Goal: Task Accomplishment & Management: Manage account settings

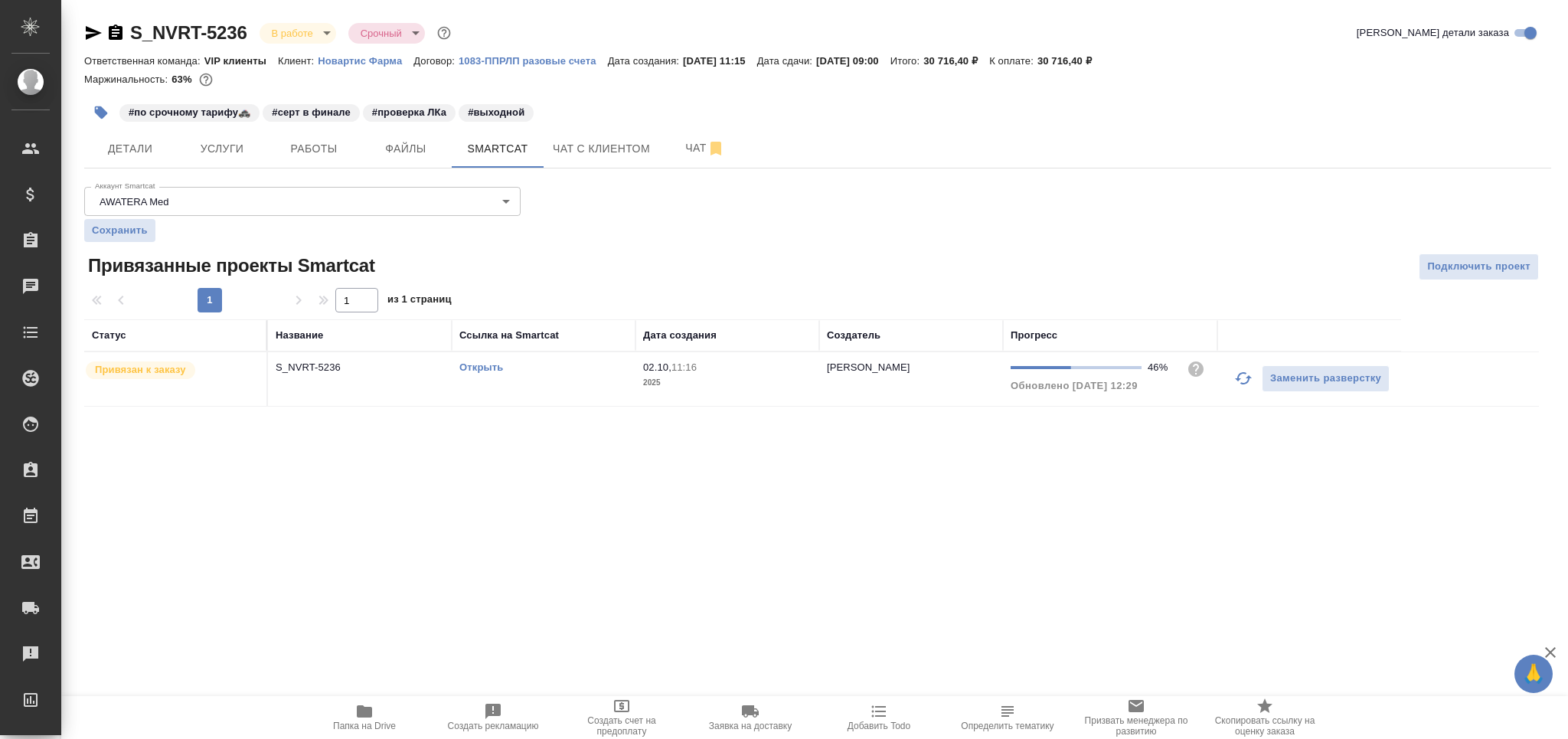
click at [473, 364] on link "Открыть" at bounding box center [482, 367] width 44 height 12
click at [293, 138] on button "Работы" at bounding box center [314, 149] width 92 height 38
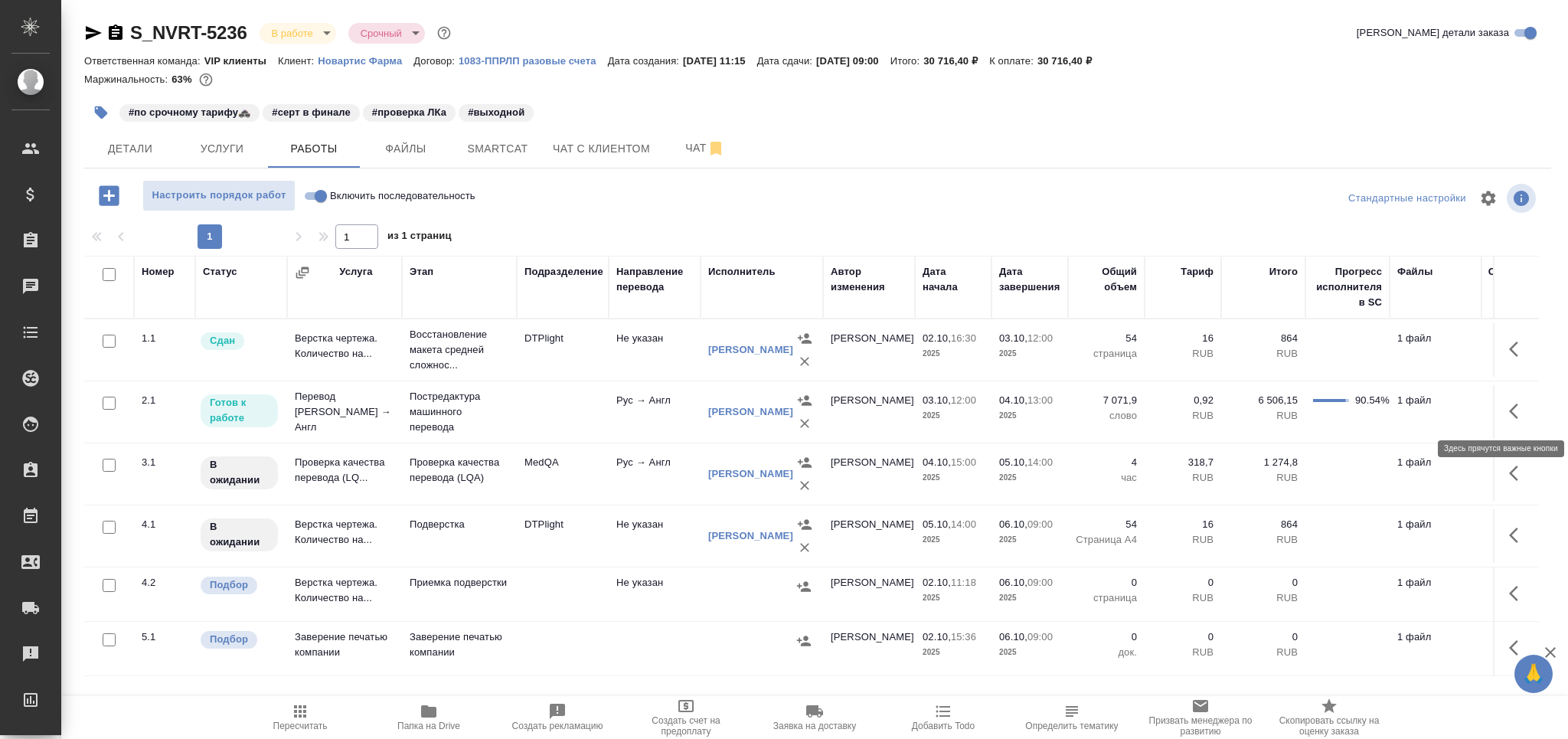
click at [1513, 412] on icon "button" at bounding box center [1513, 411] width 9 height 16
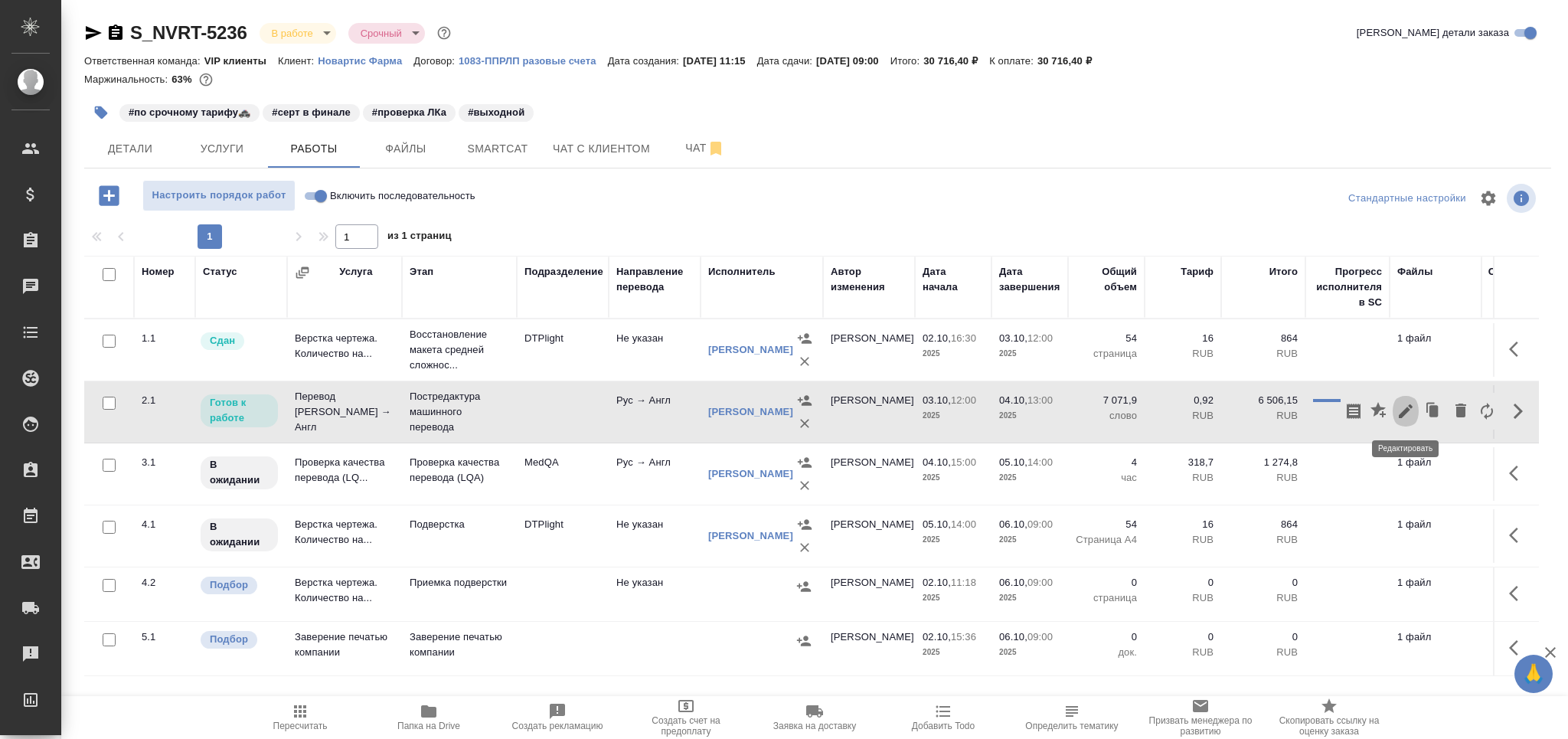
click at [1403, 411] on icon "button" at bounding box center [1405, 411] width 14 height 14
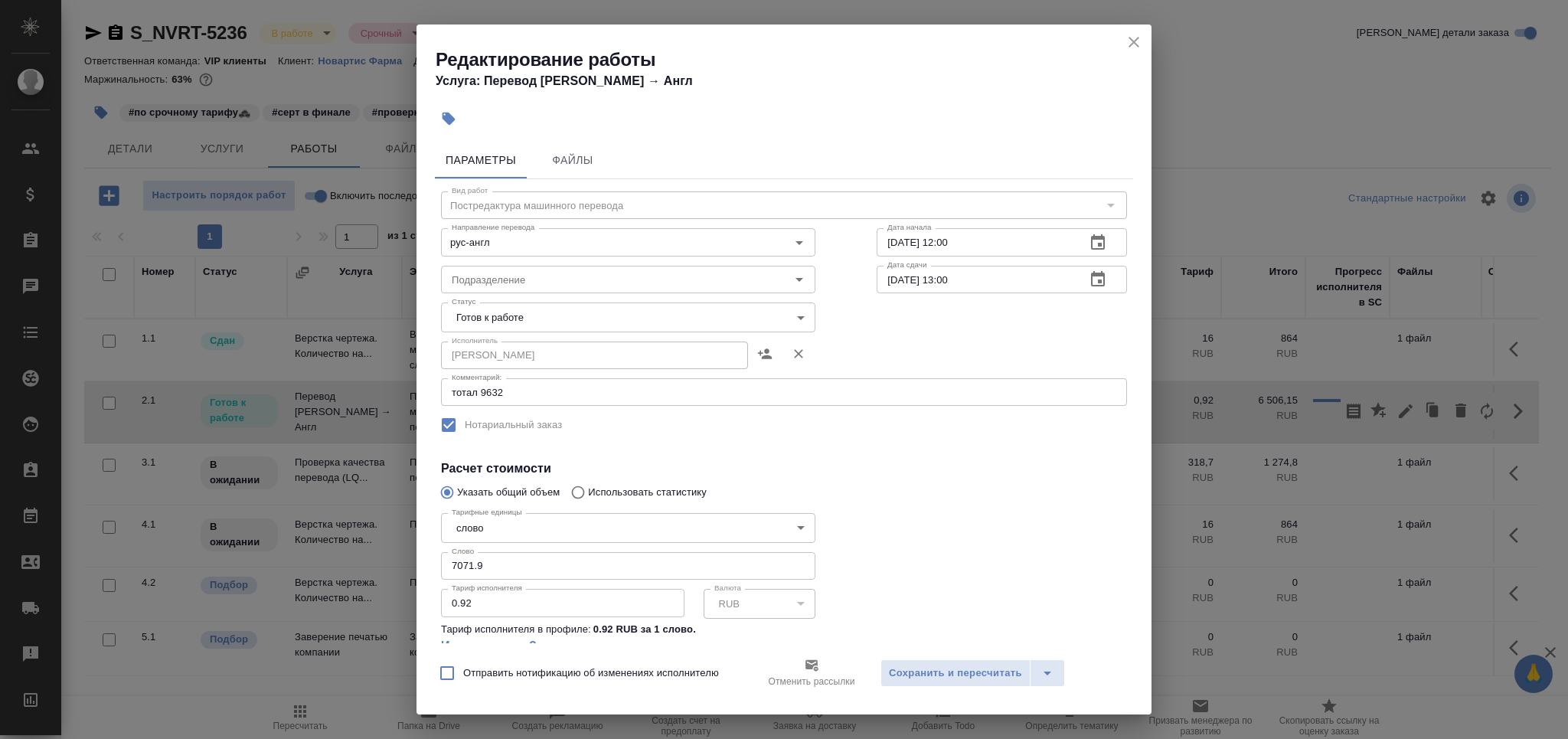
click at [472, 309] on body "🙏 .cls-1 fill:#fff; AWATERA Grabko [PERSON_NAME] Спецификации Заказы 0 Чаты Tod…" at bounding box center [784, 370] width 1568 height 739
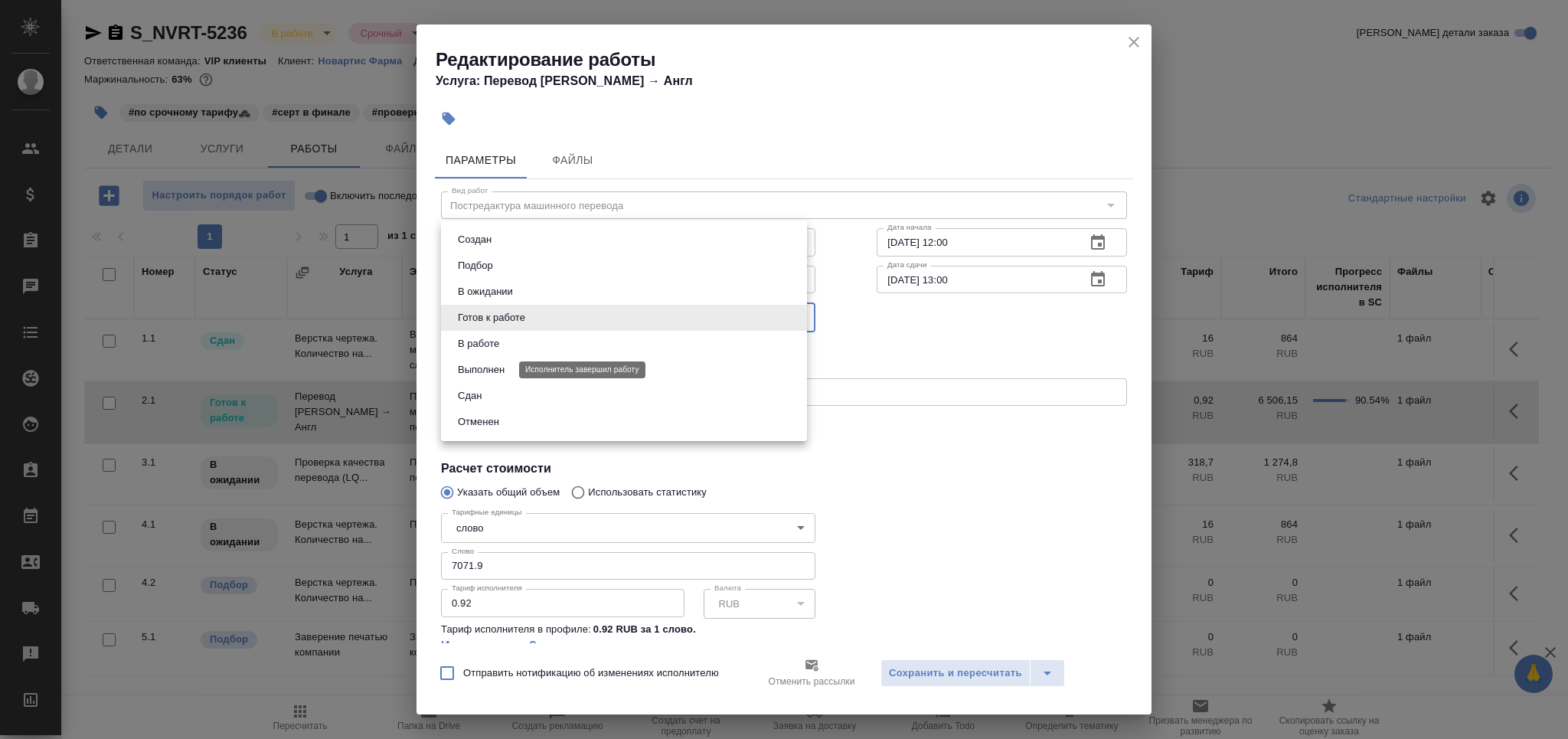
click at [482, 361] on button "Выполнен" at bounding box center [481, 370] width 56 height 16
type input "completed"
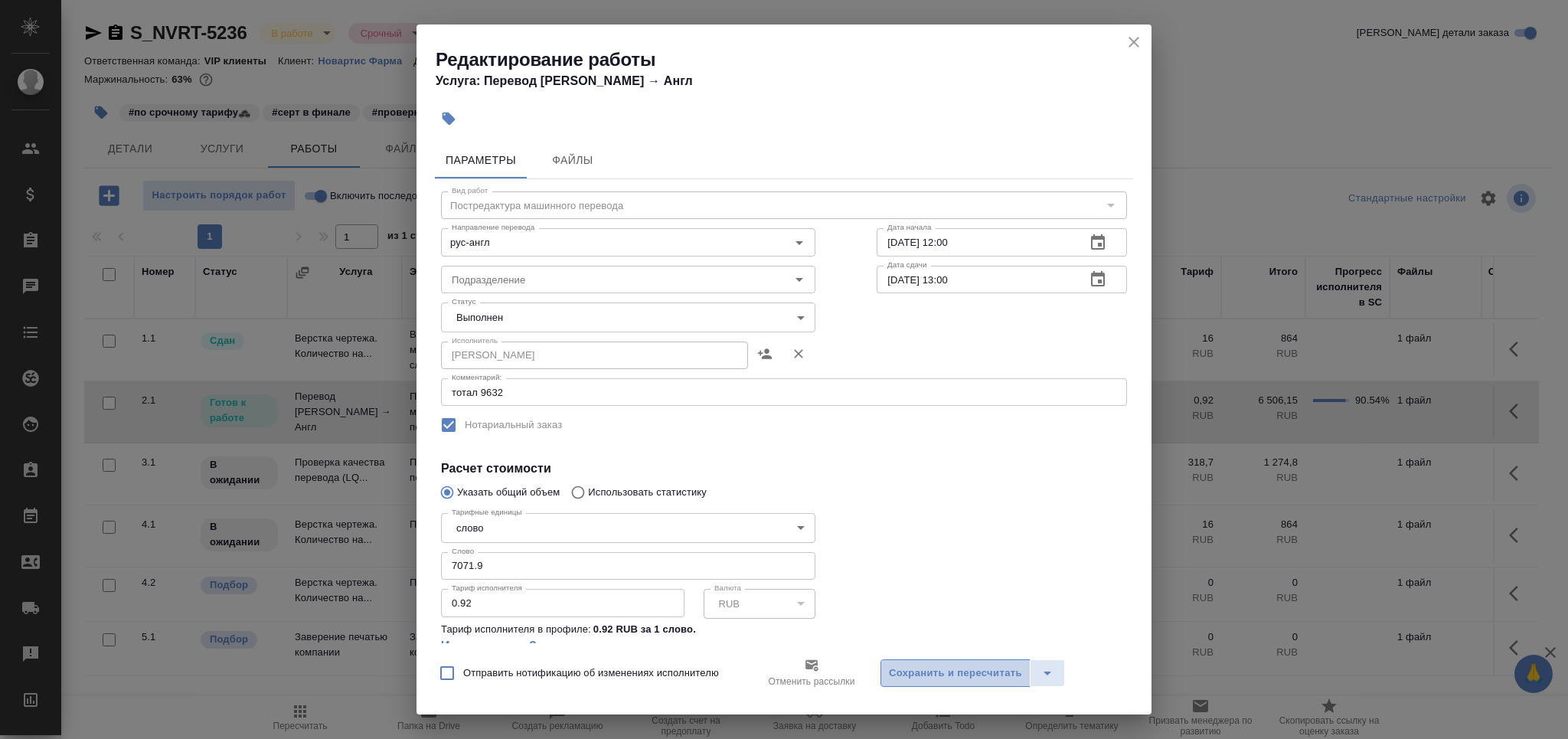
click at [923, 672] on span "Сохранить и пересчитать" at bounding box center [955, 673] width 133 height 17
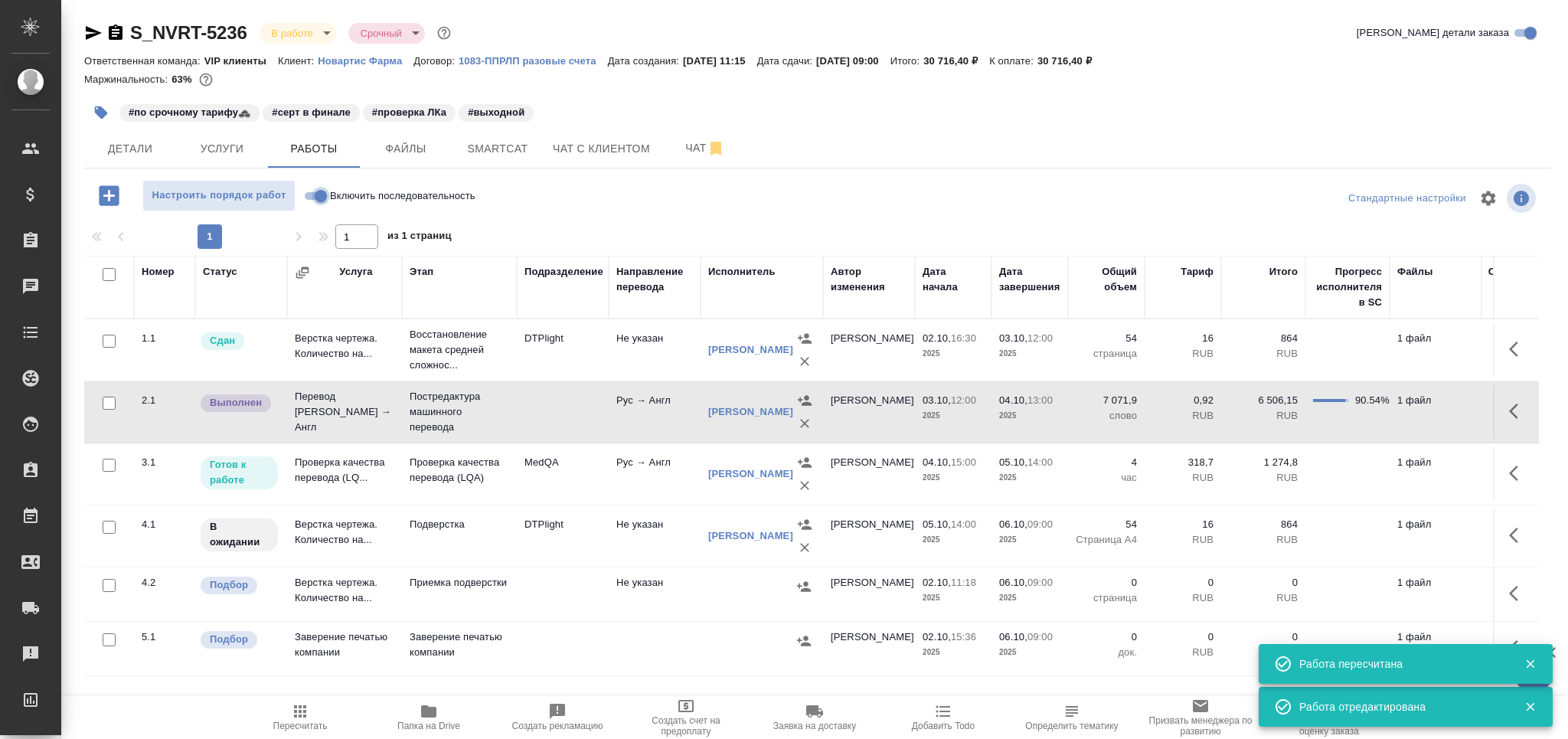
click at [319, 201] on input "Включить последовательность" at bounding box center [320, 196] width 55 height 18
checkbox input "true"
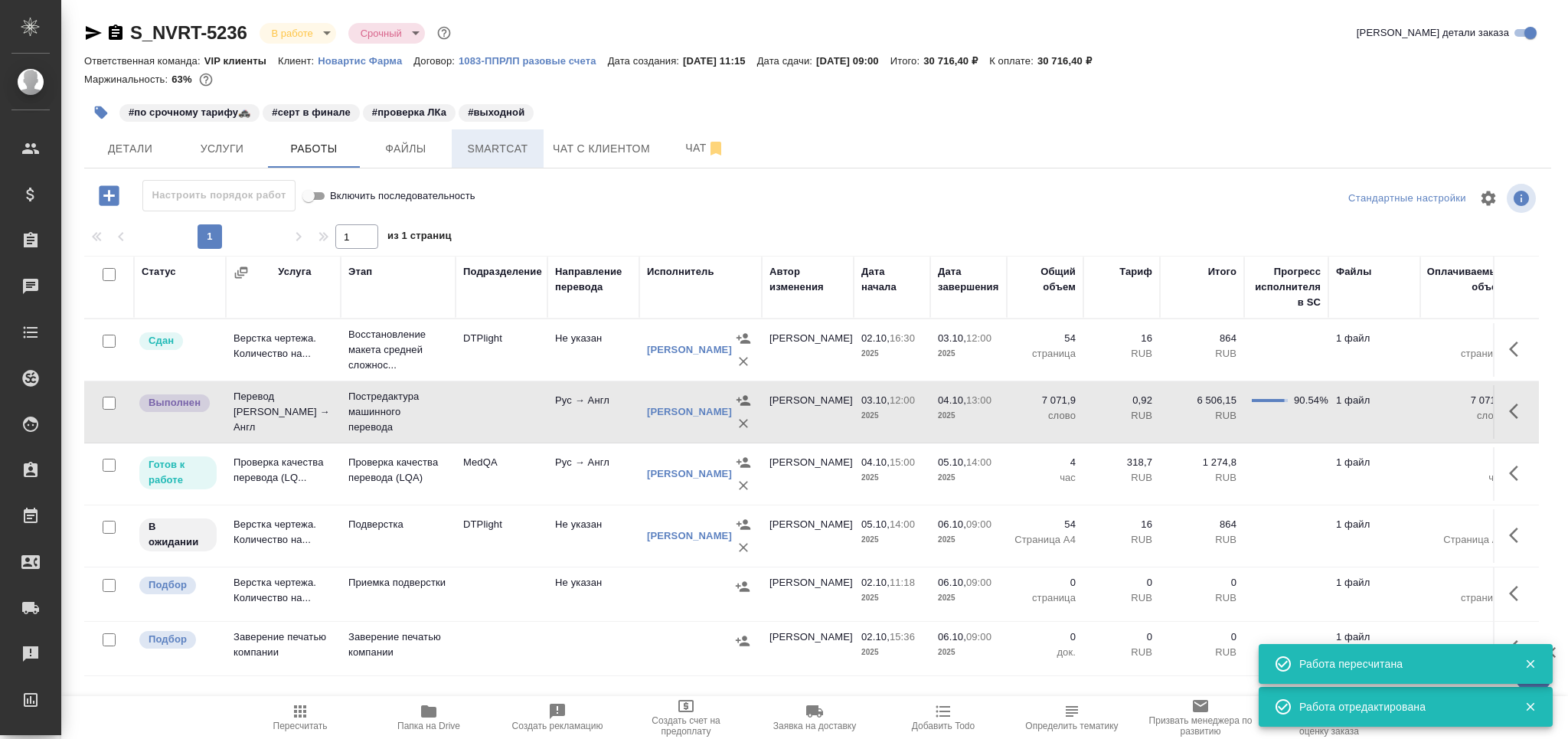
click at [528, 152] on span "Smartcat" at bounding box center [497, 149] width 74 height 19
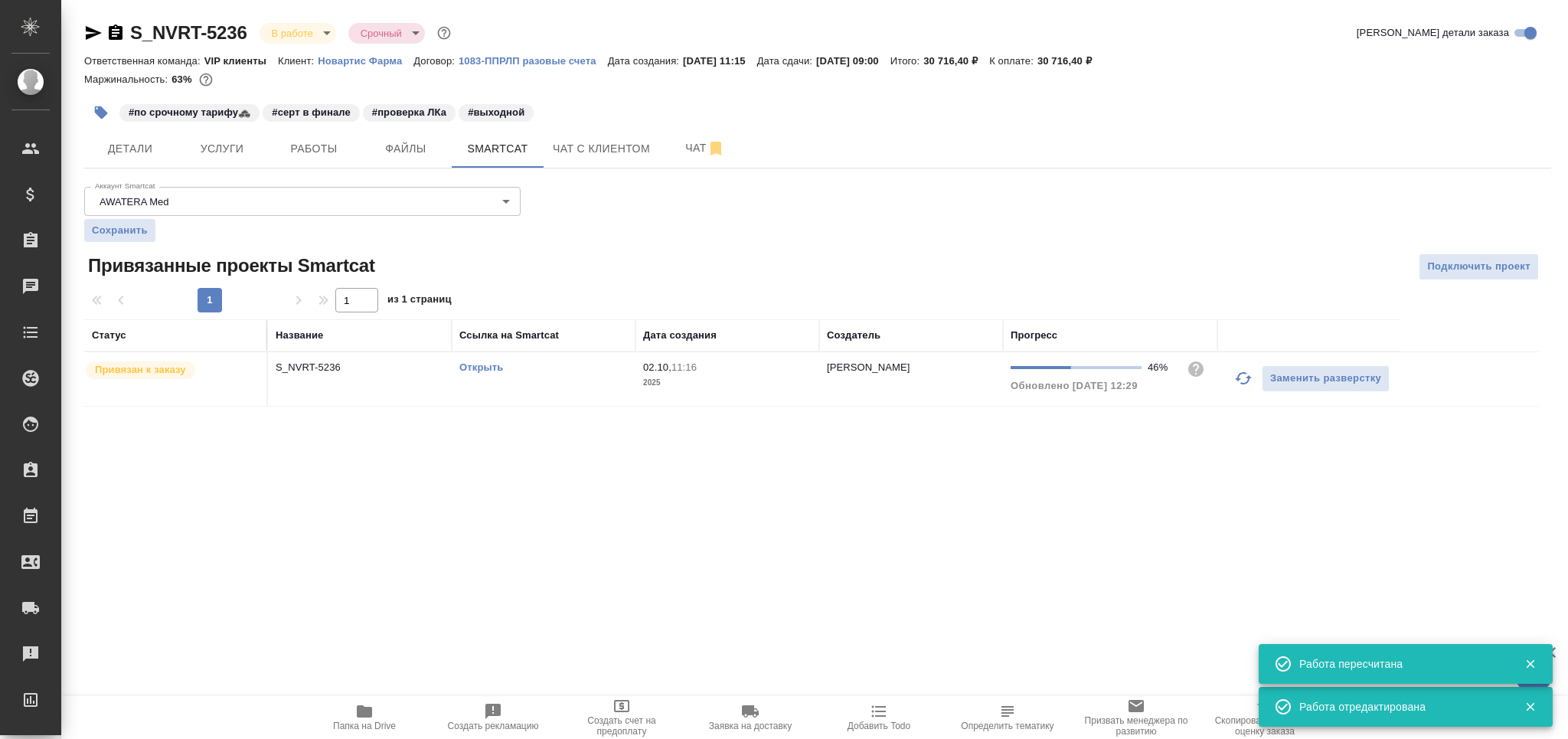
click at [747, 384] on p "2025" at bounding box center [727, 382] width 169 height 16
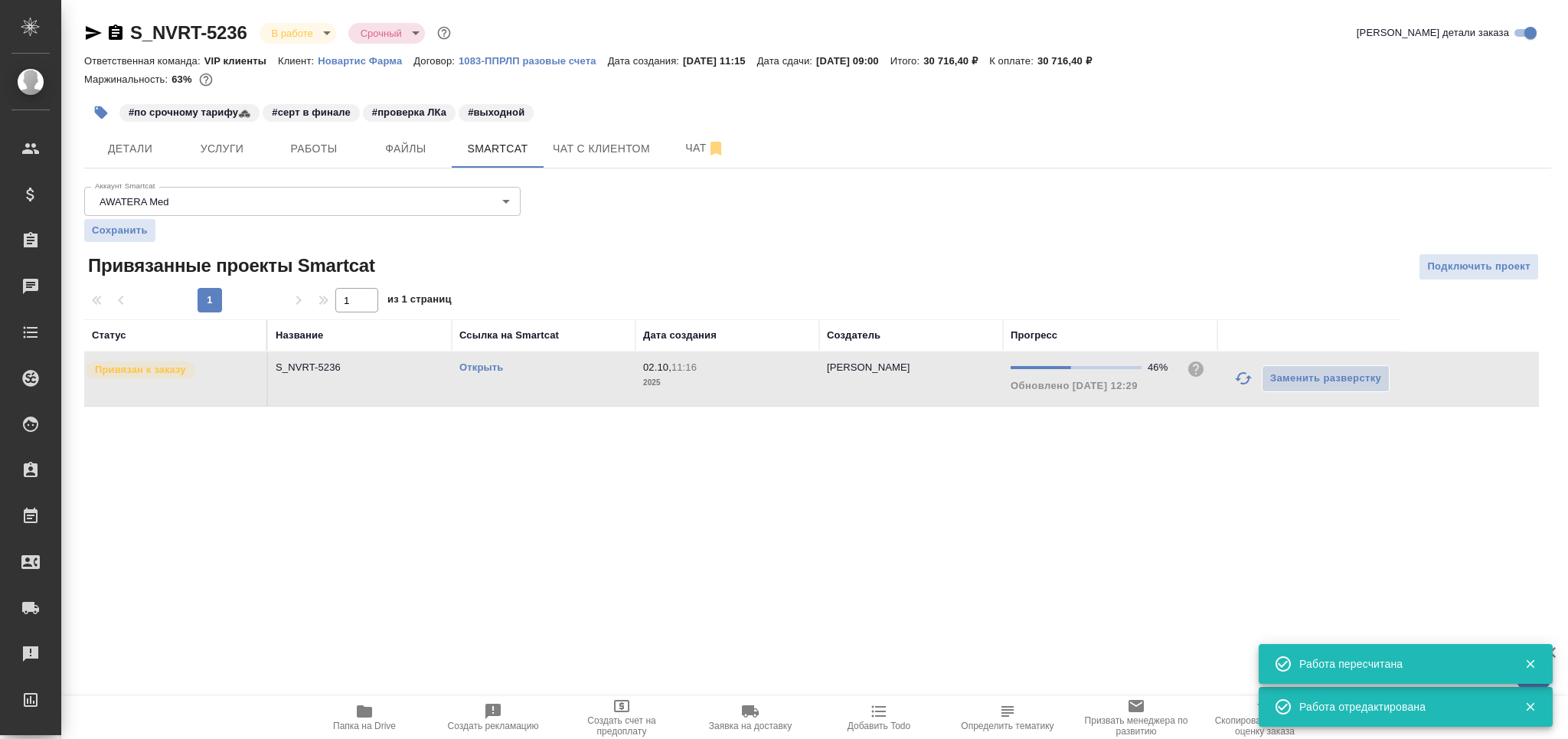
click at [747, 384] on p "2025" at bounding box center [727, 382] width 169 height 16
click at [328, 145] on span "Работы" at bounding box center [314, 149] width 74 height 19
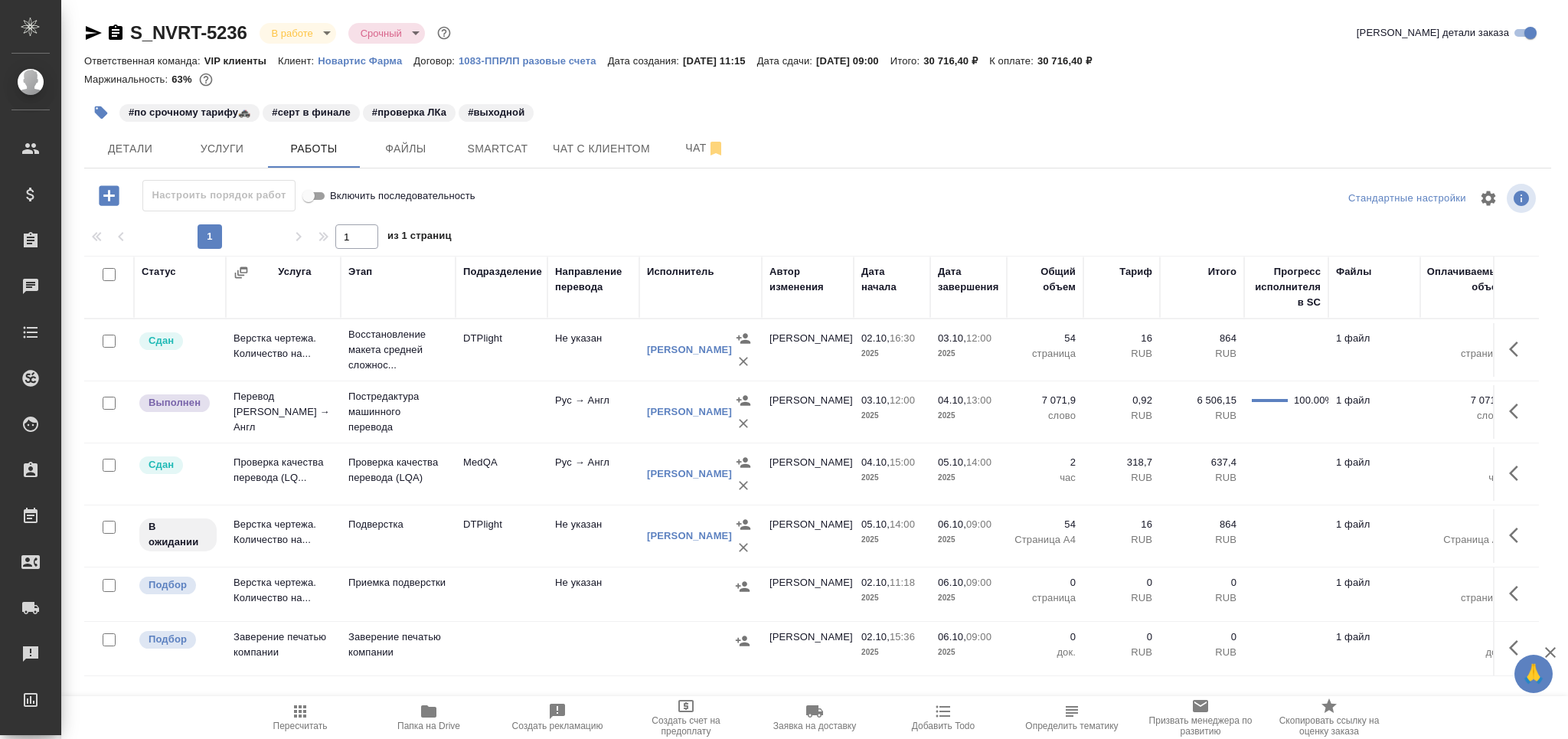
click at [455, 531] on td "DTPlight" at bounding box center [501, 536] width 92 height 54
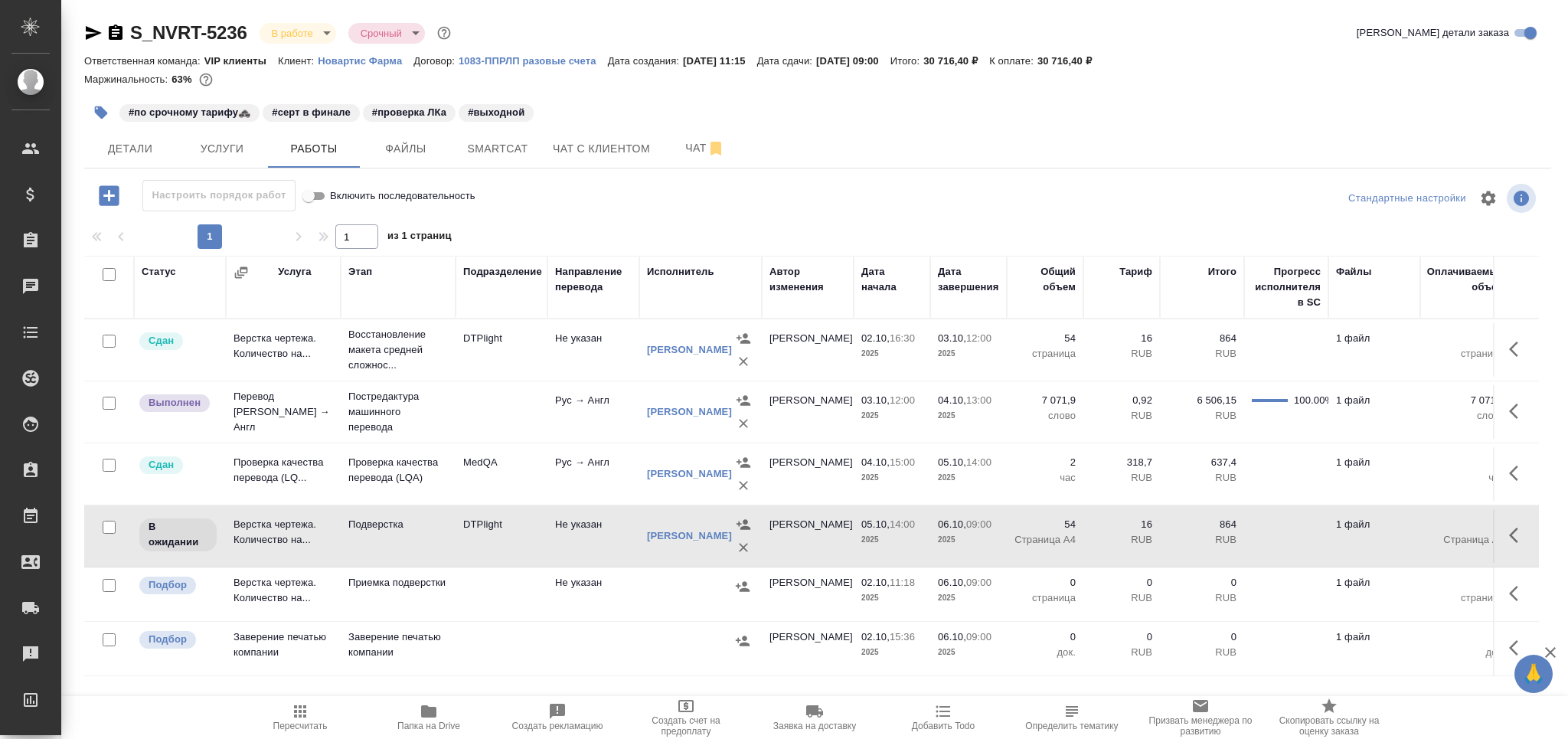
click at [455, 531] on td "DTPlight" at bounding box center [501, 536] width 92 height 54
click at [99, 107] on icon "button" at bounding box center [101, 113] width 13 height 13
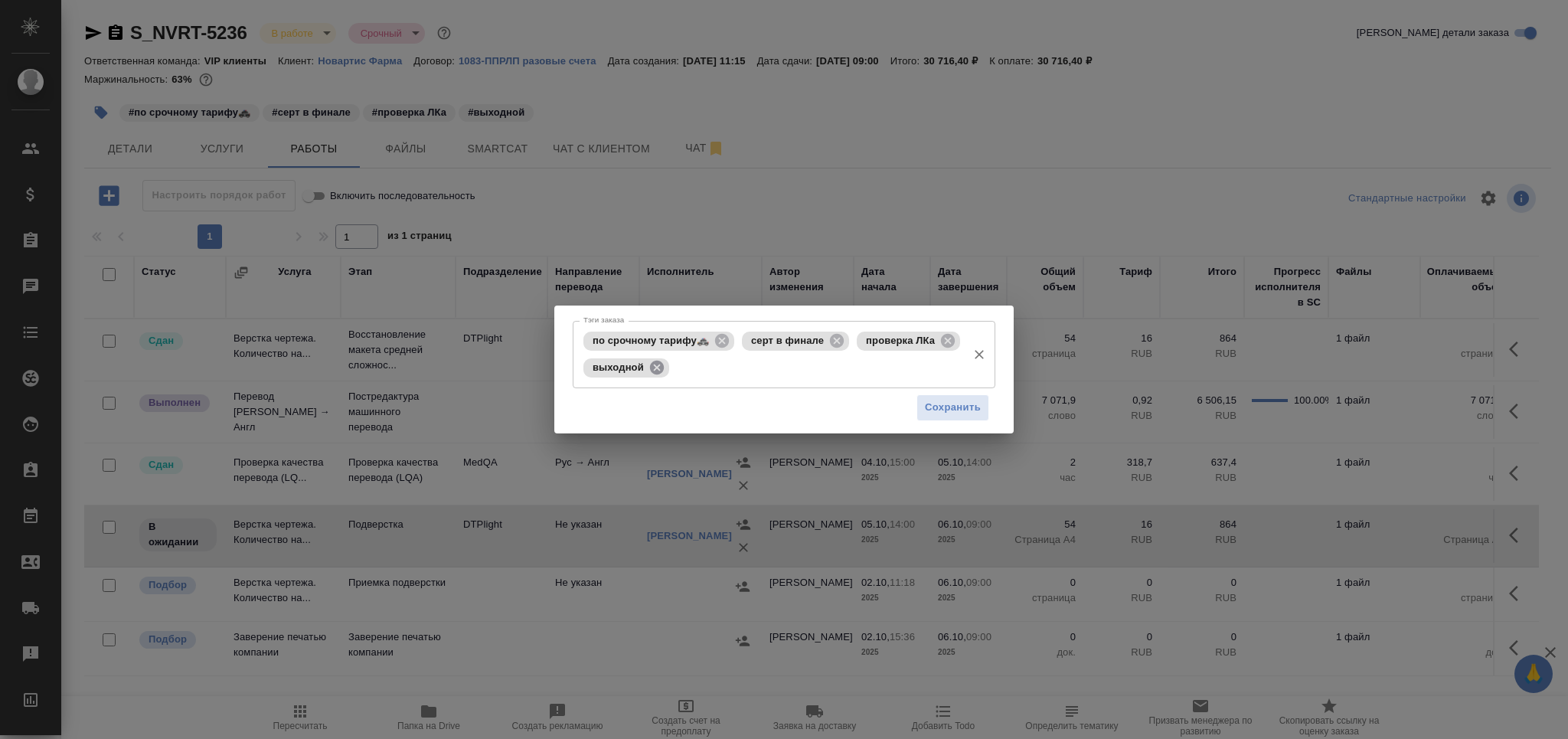
click at [653, 365] on icon at bounding box center [657, 366] width 14 height 14
click at [949, 348] on icon at bounding box center [948, 340] width 16 height 16
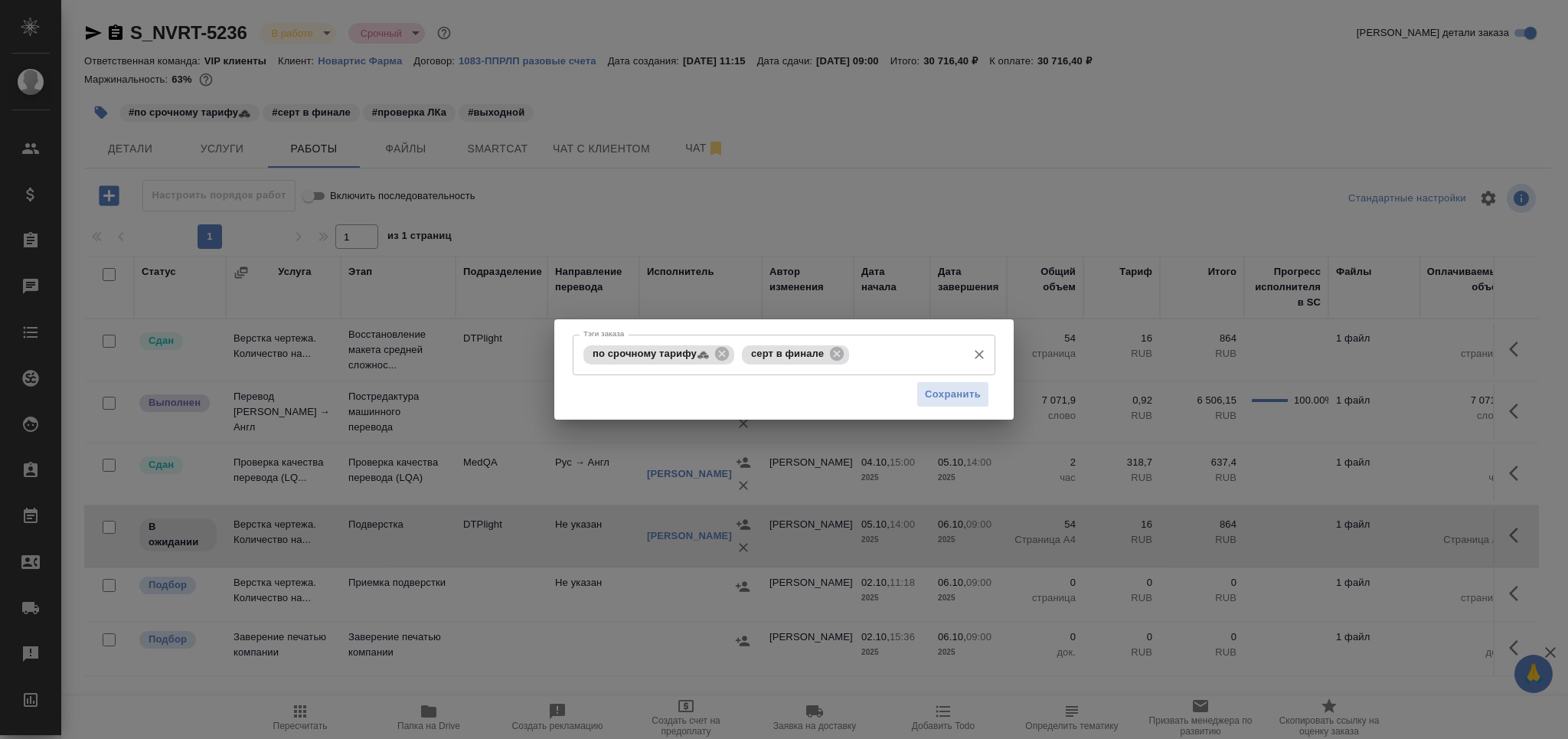
click at [950, 346] on input "Тэги заказа" at bounding box center [906, 354] width 107 height 26
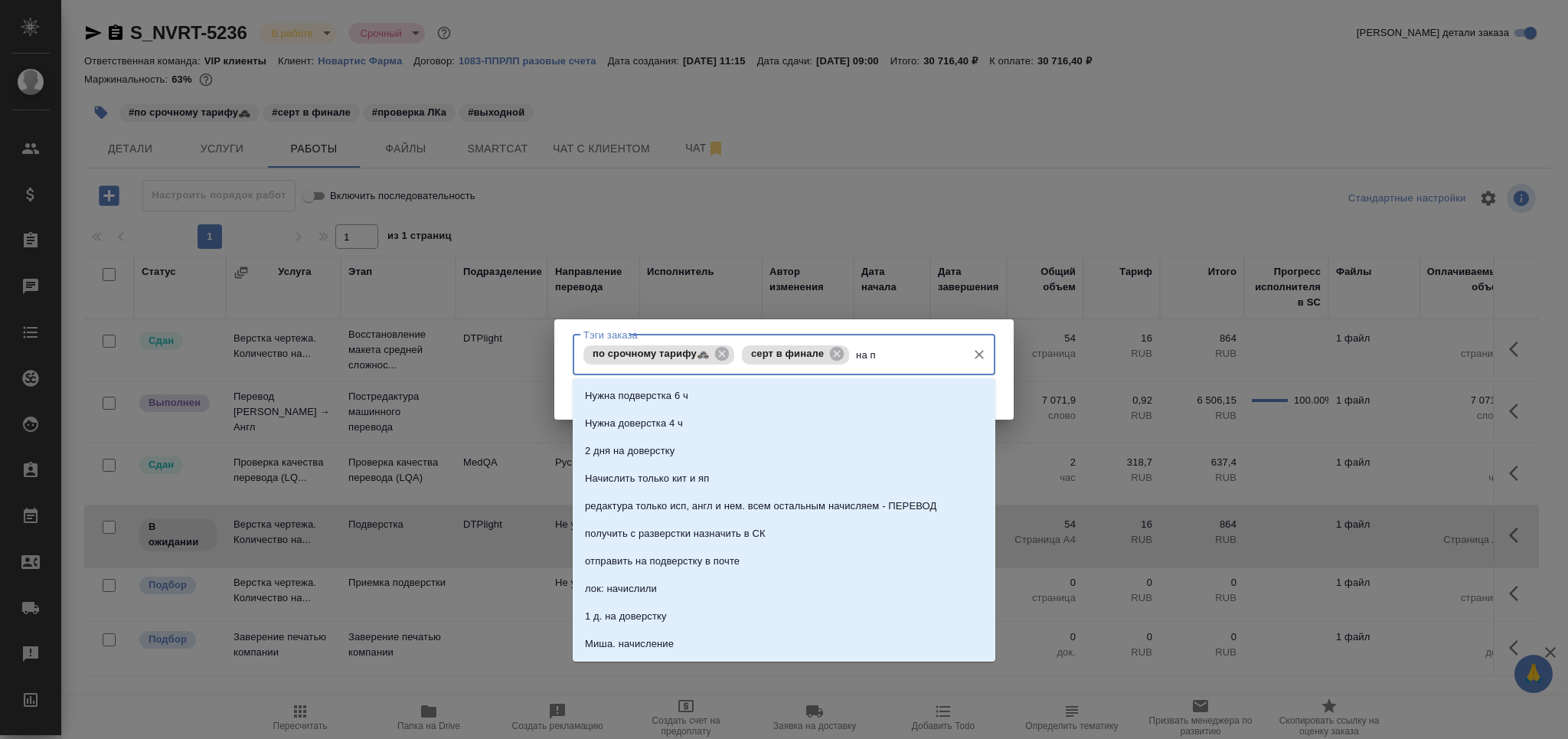
type input "на по"
click at [702, 508] on li "на подверстке" at bounding box center [784, 506] width 422 height 27
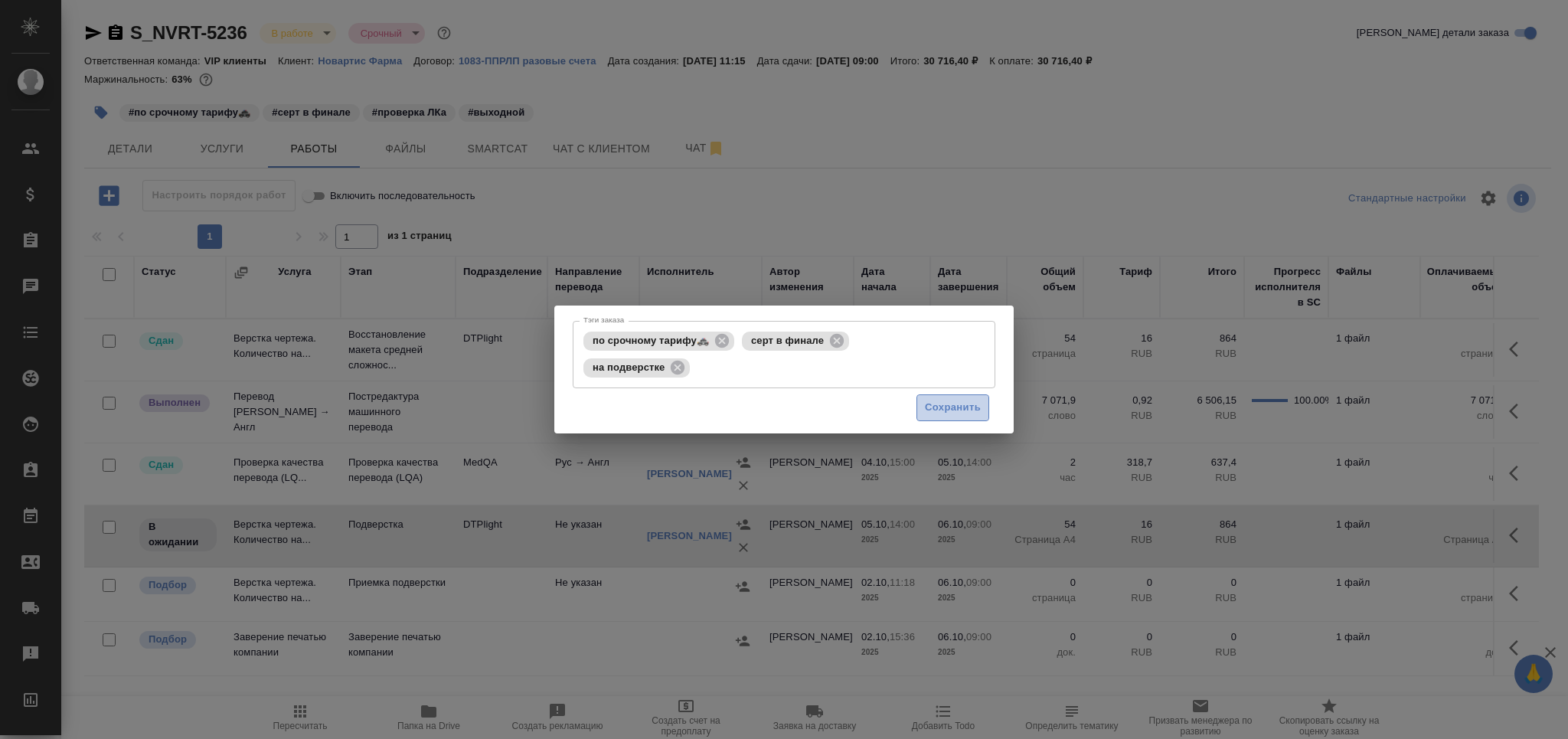
click at [939, 400] on span "Сохранить" at bounding box center [952, 407] width 56 height 17
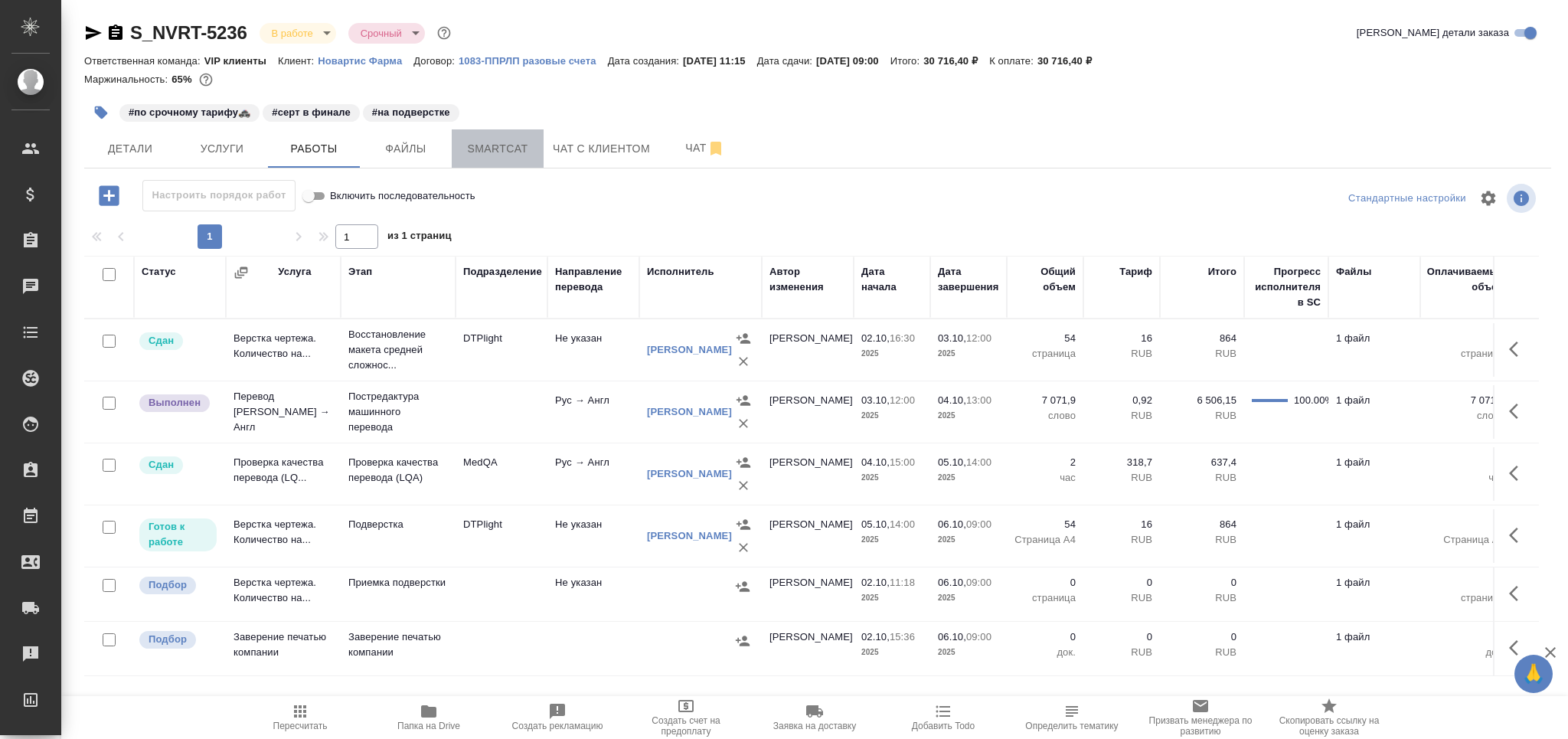
click at [504, 150] on span "Smartcat" at bounding box center [497, 149] width 74 height 19
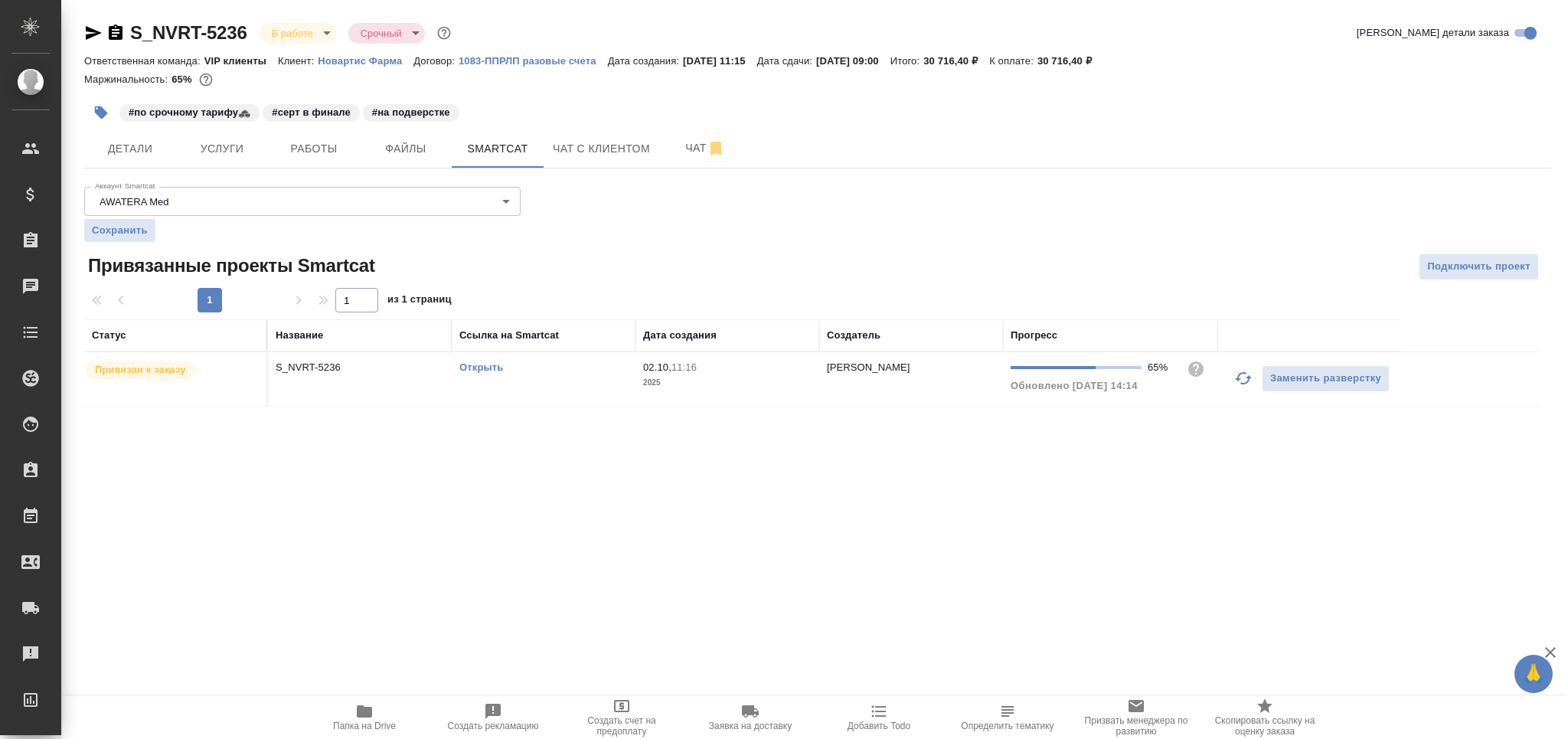
click at [664, 365] on p "02.10," at bounding box center [657, 367] width 28 height 12
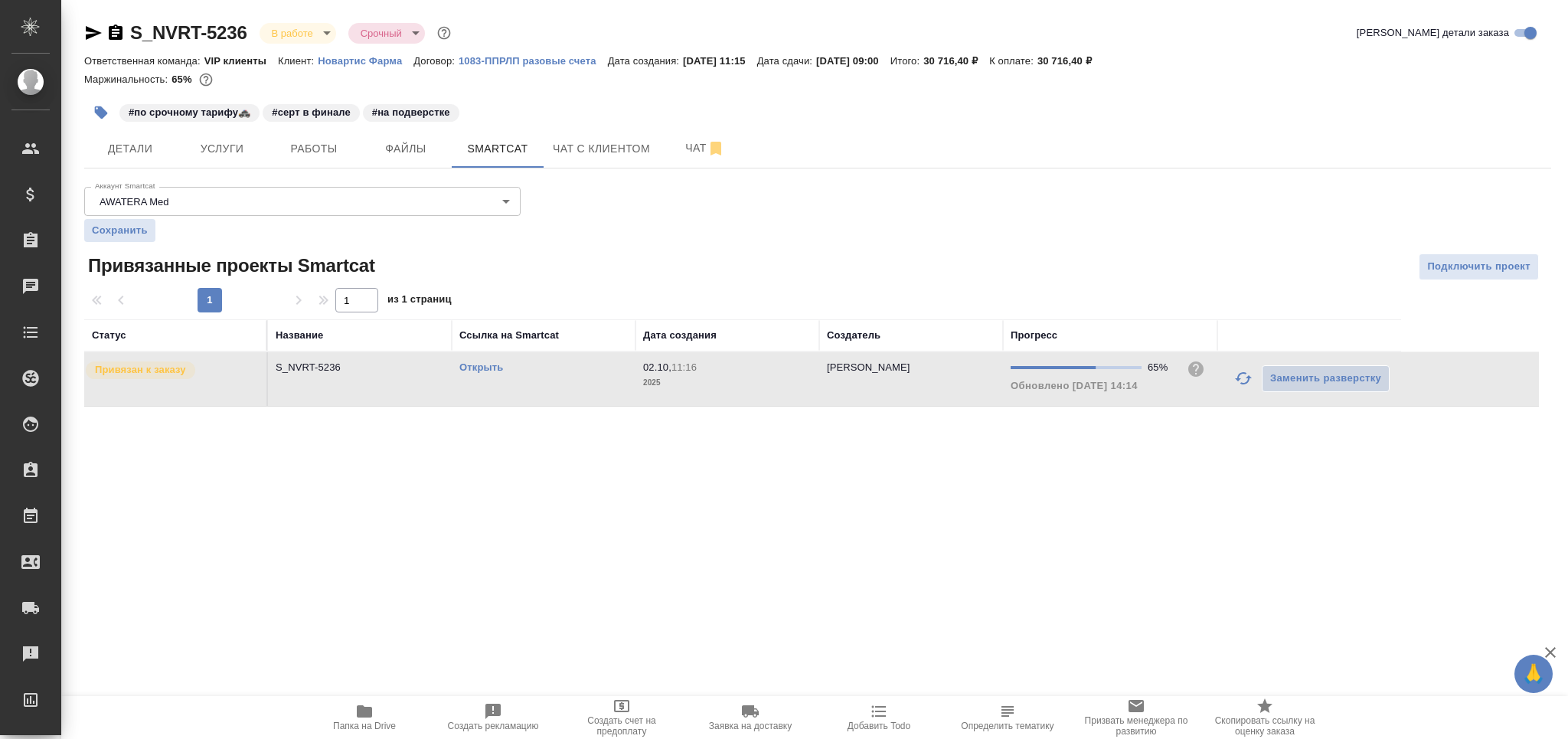
click at [664, 365] on p "02.10," at bounding box center [657, 367] width 28 height 12
click at [323, 151] on span "Работы" at bounding box center [314, 149] width 74 height 19
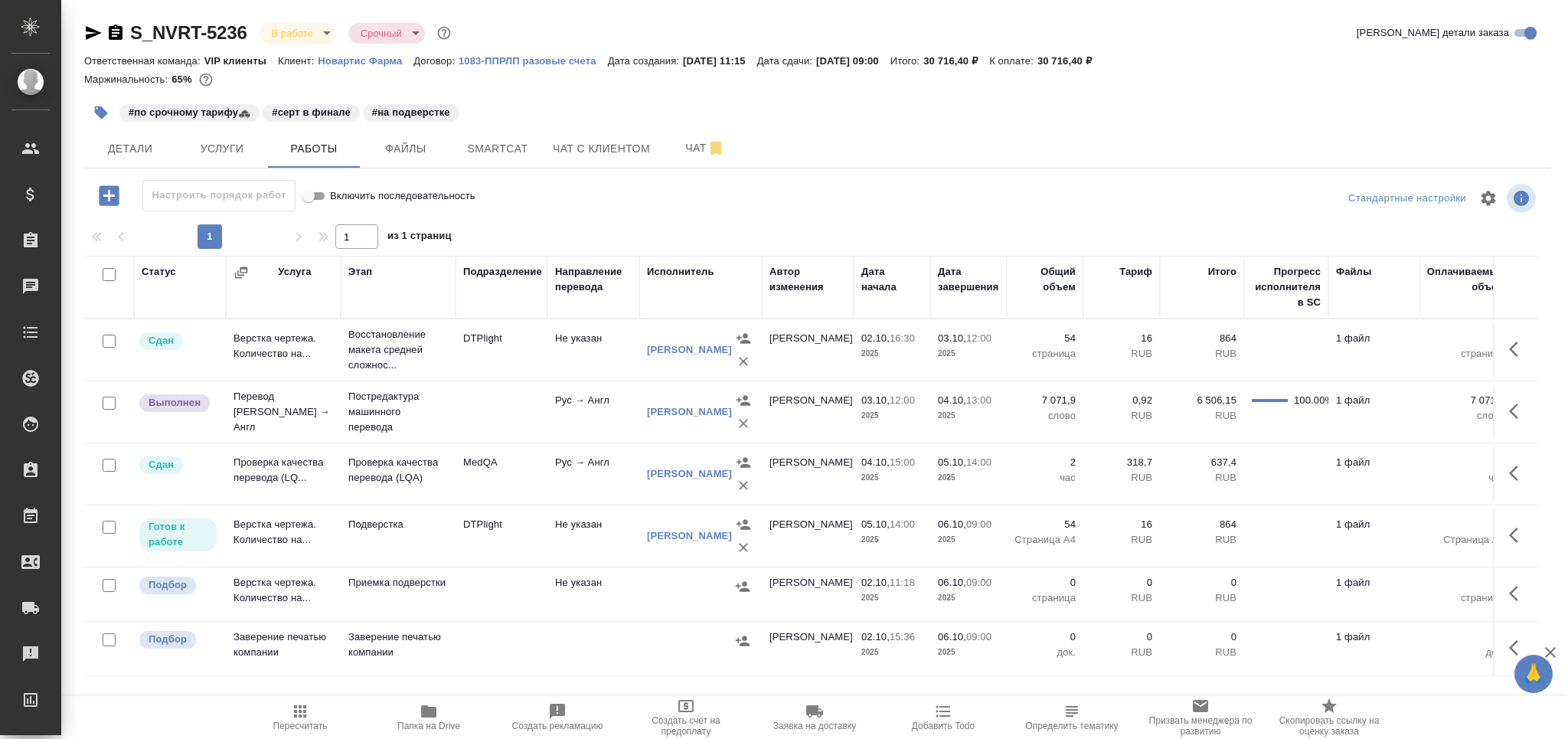
click at [317, 727] on span "Пересчитать" at bounding box center [301, 726] width 55 height 11
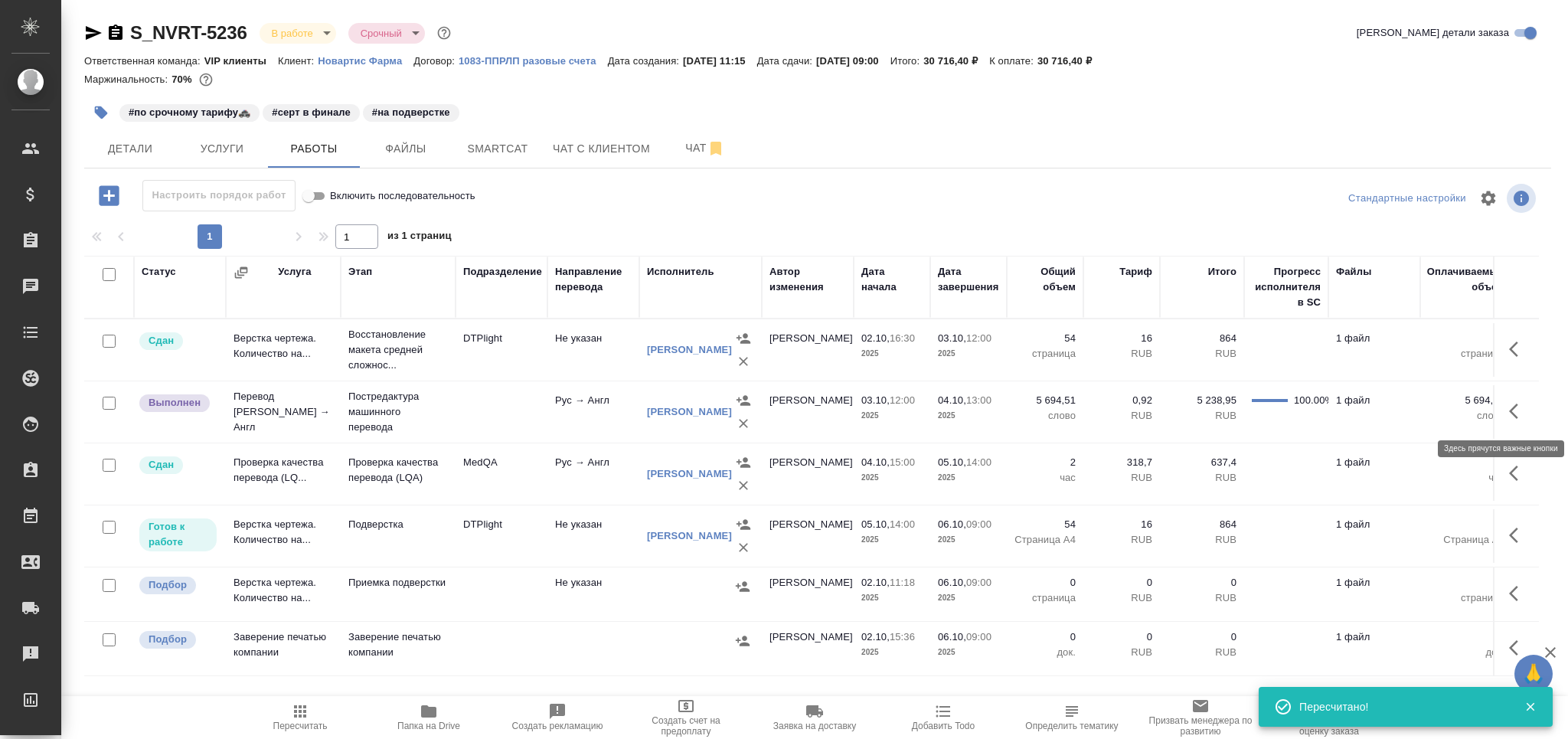
click at [1523, 411] on icon "button" at bounding box center [1518, 411] width 18 height 18
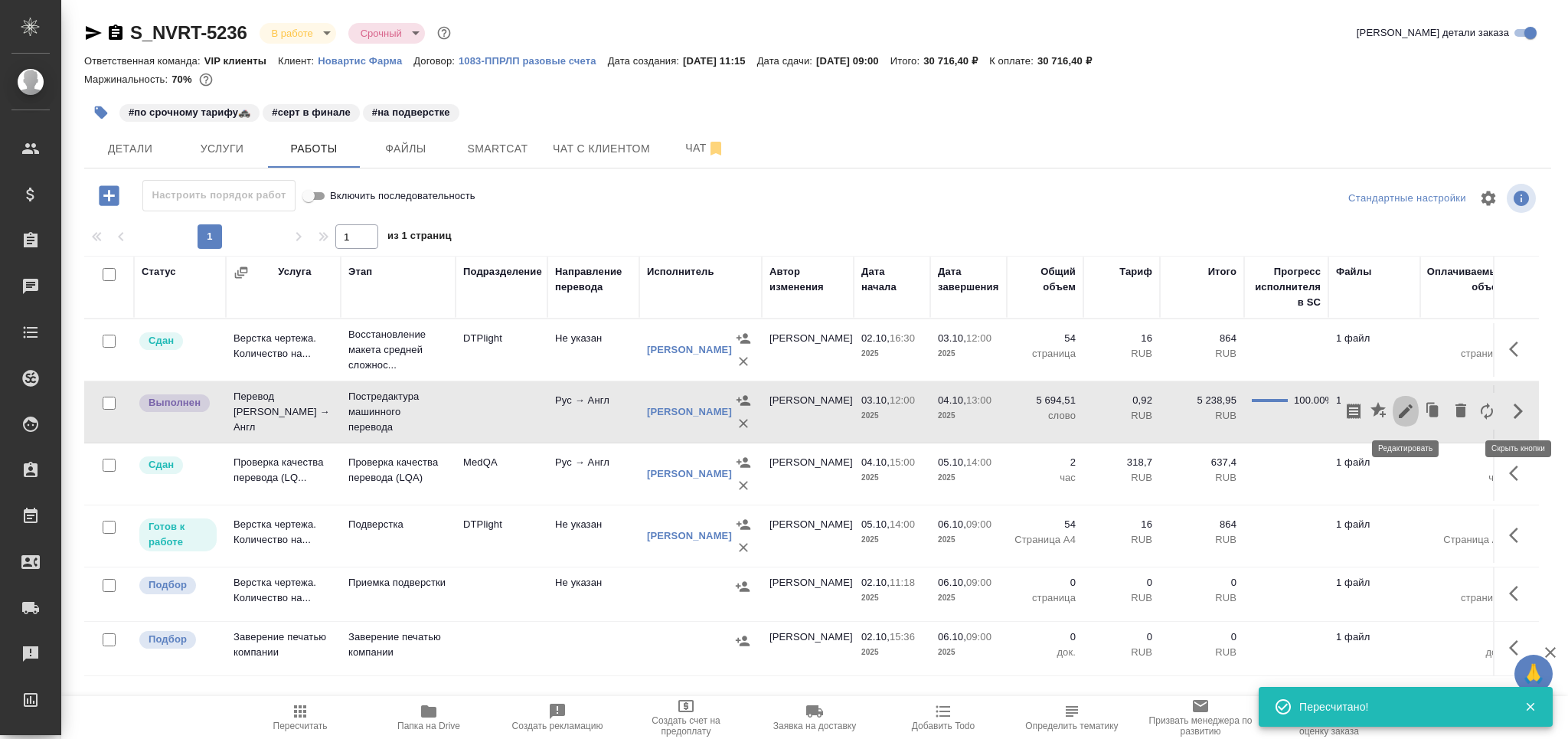
click at [1402, 409] on icon "button" at bounding box center [1406, 411] width 18 height 18
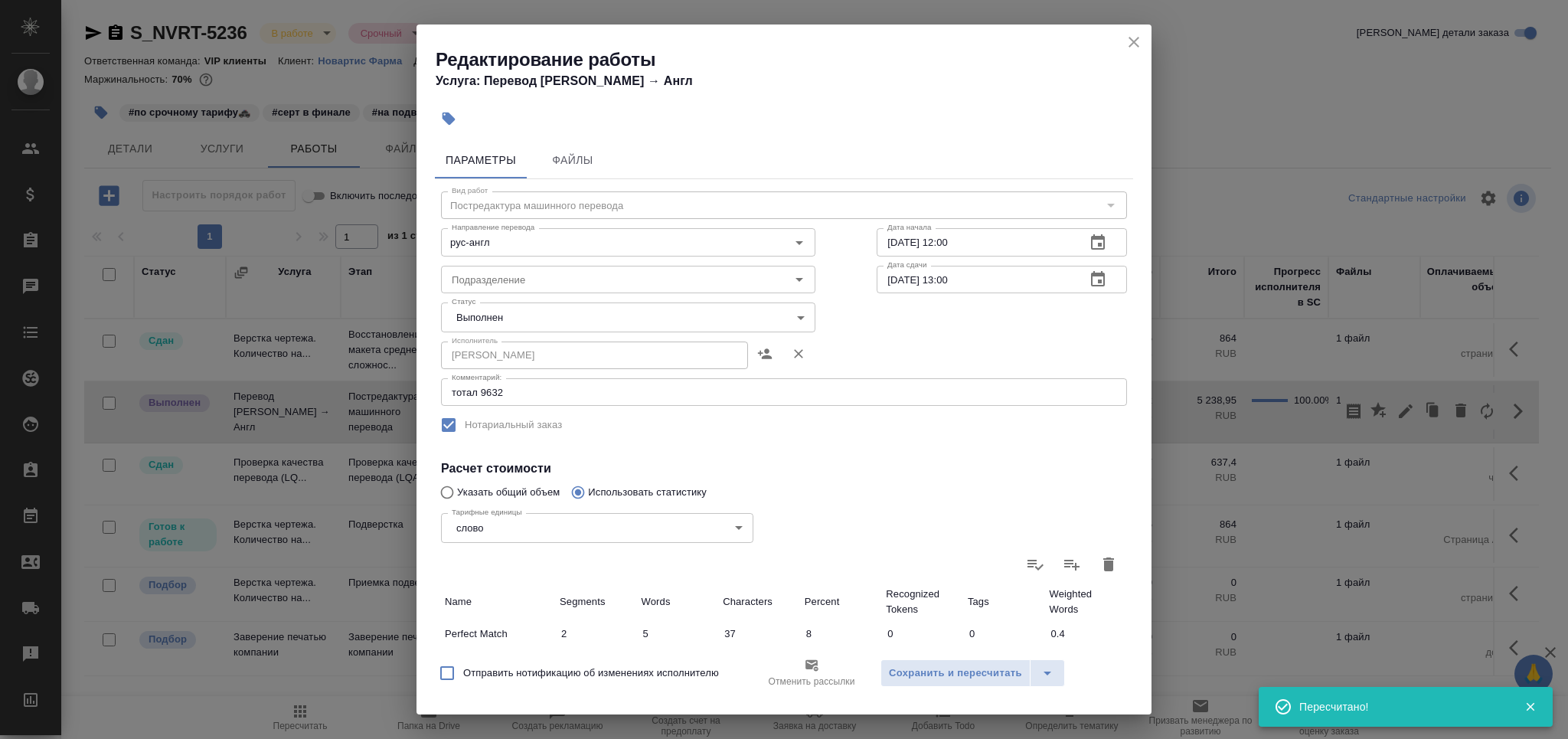
click at [470, 338] on div "Исполнитель [PERSON_NAME]" at bounding box center [628, 354] width 374 height 36
click at [483, 316] on body "🙏 .cls-1 fill:#fff; AWATERA Grabko [PERSON_NAME] Спецификации Заказы 0 Чаты Tod…" at bounding box center [784, 370] width 1568 height 739
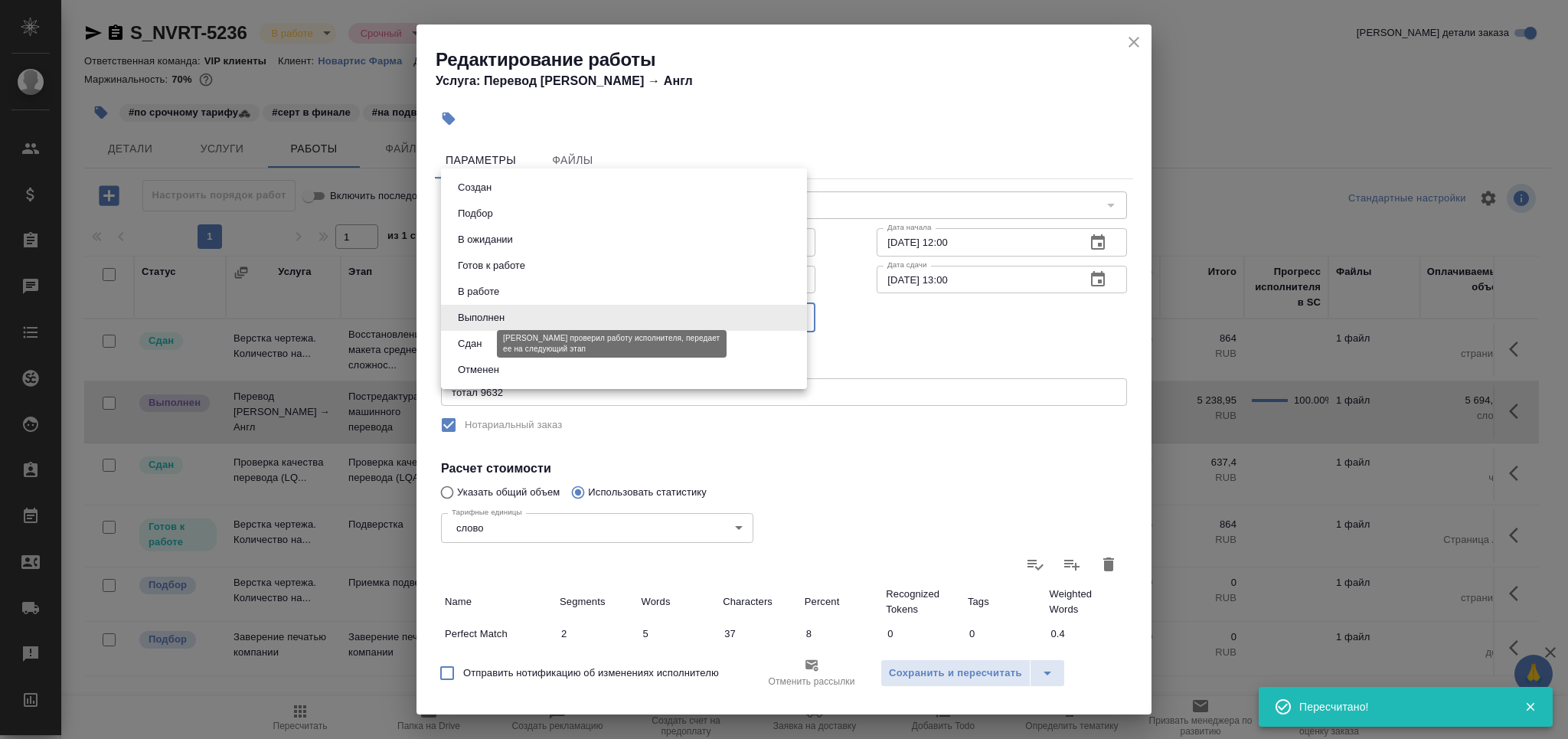
click at [482, 347] on button "Сдан" at bounding box center [470, 344] width 33 height 16
type input "closed"
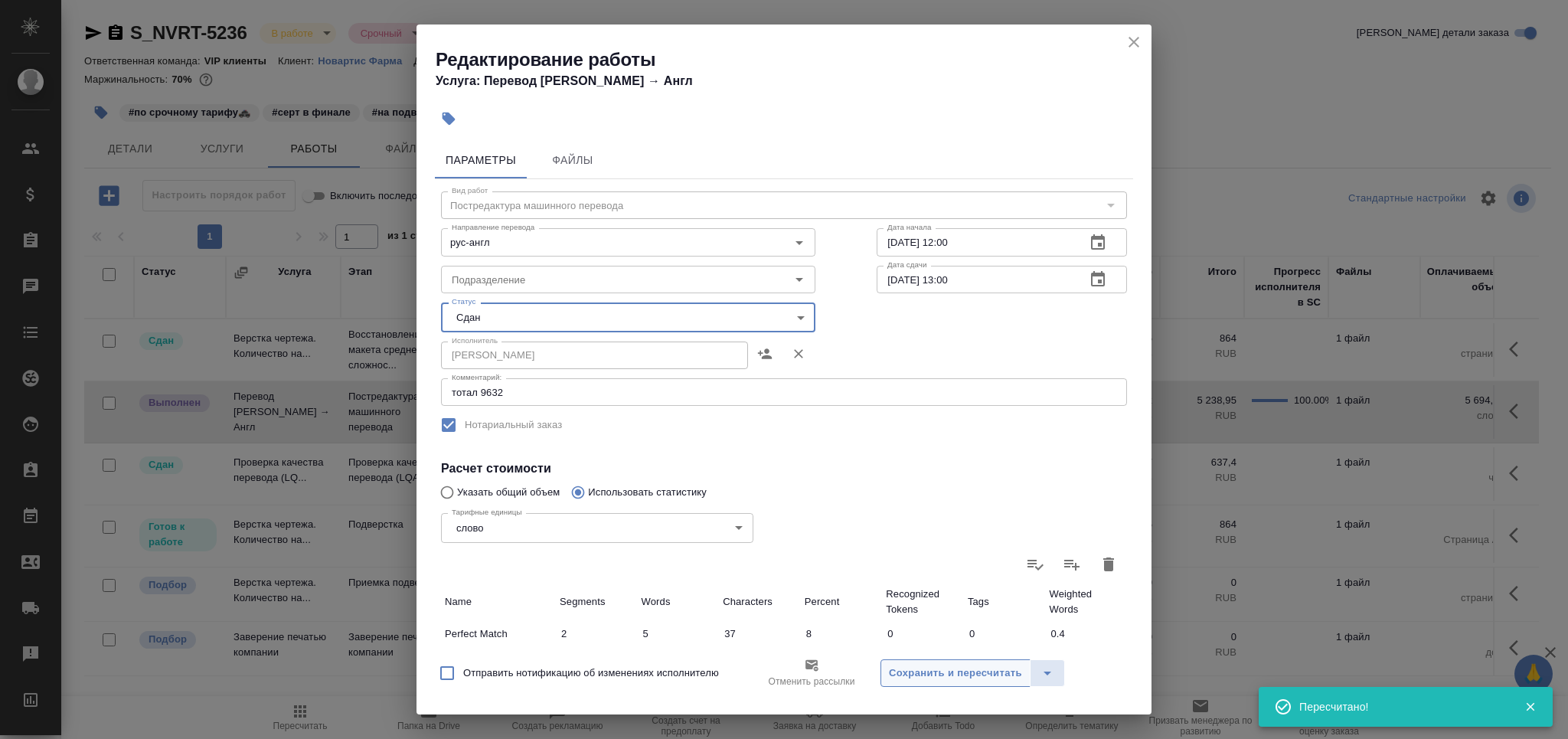
click at [952, 679] on span "Сохранить и пересчитать" at bounding box center [955, 673] width 133 height 17
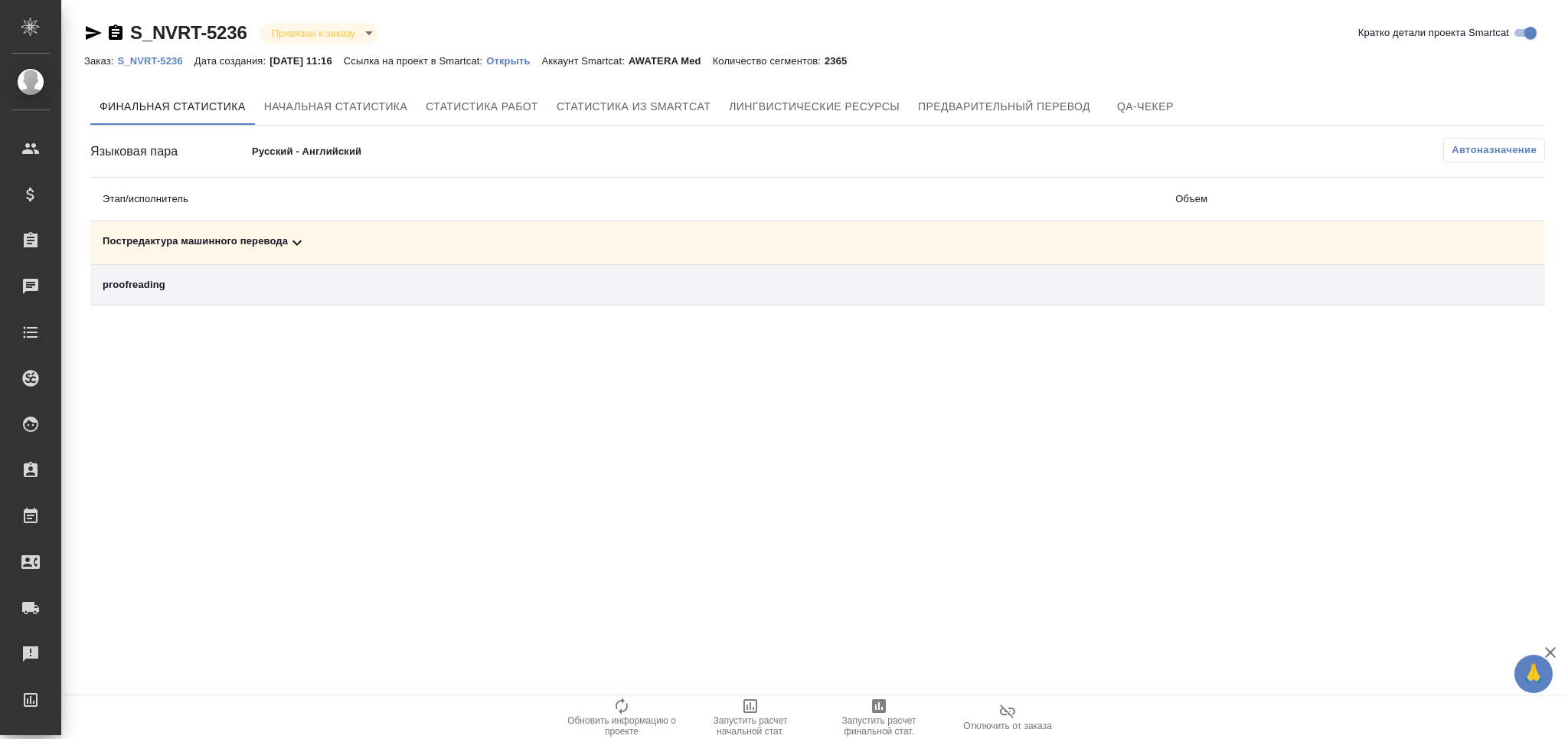
click at [1463, 151] on span "Автоназначение" at bounding box center [1493, 150] width 85 height 16
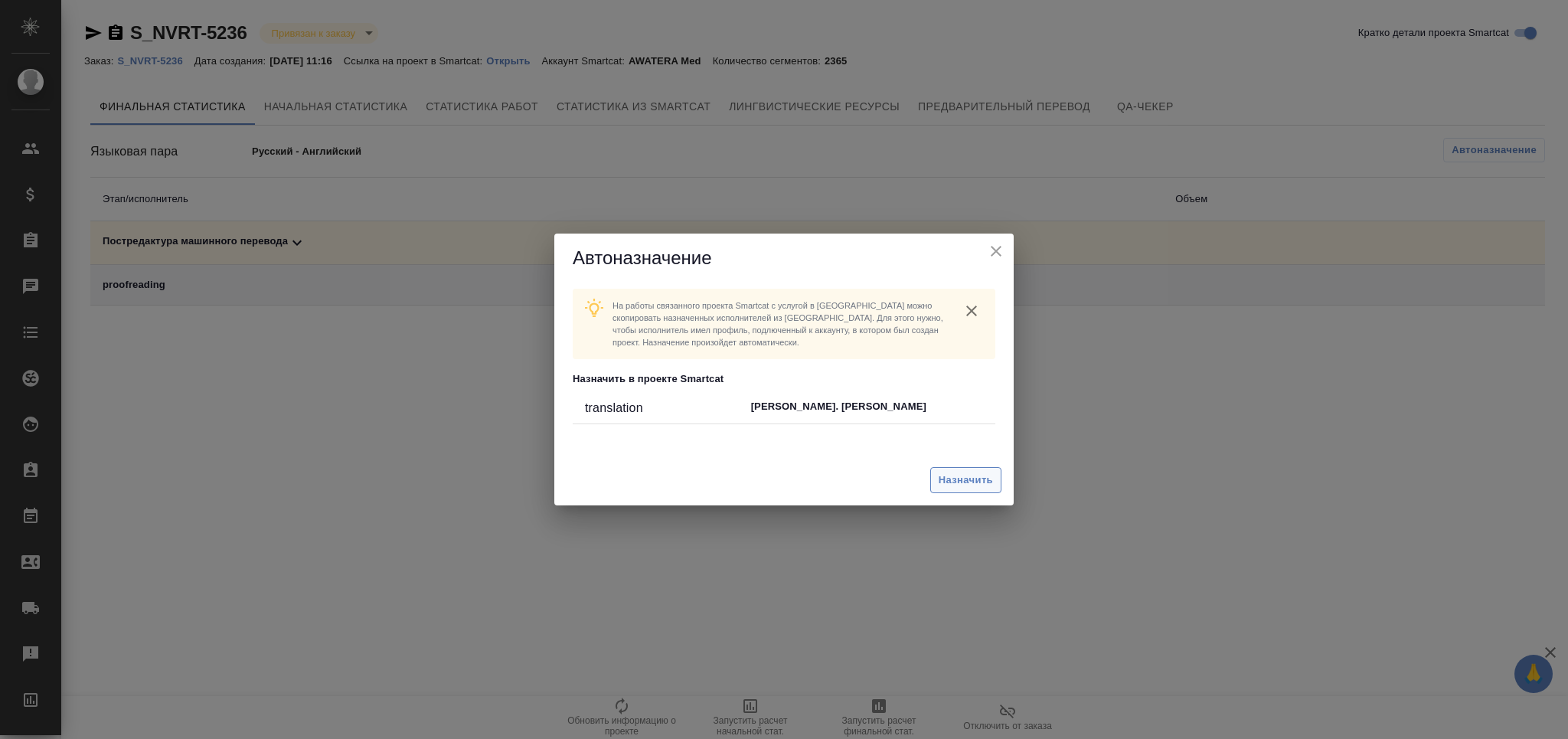
click at [947, 474] on span "Назначить" at bounding box center [966, 480] width 55 height 17
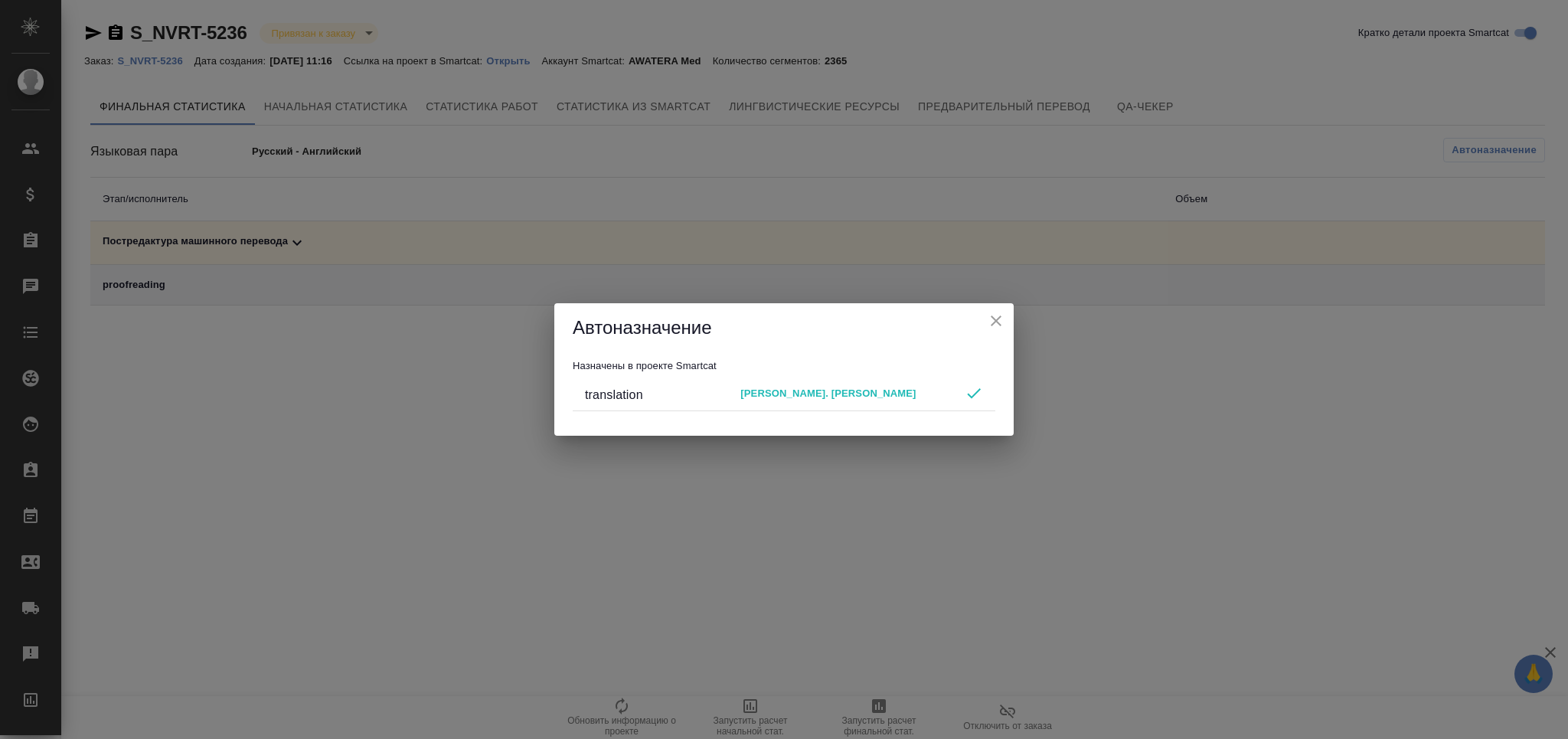
click at [1003, 312] on icon "close" at bounding box center [996, 321] width 18 height 18
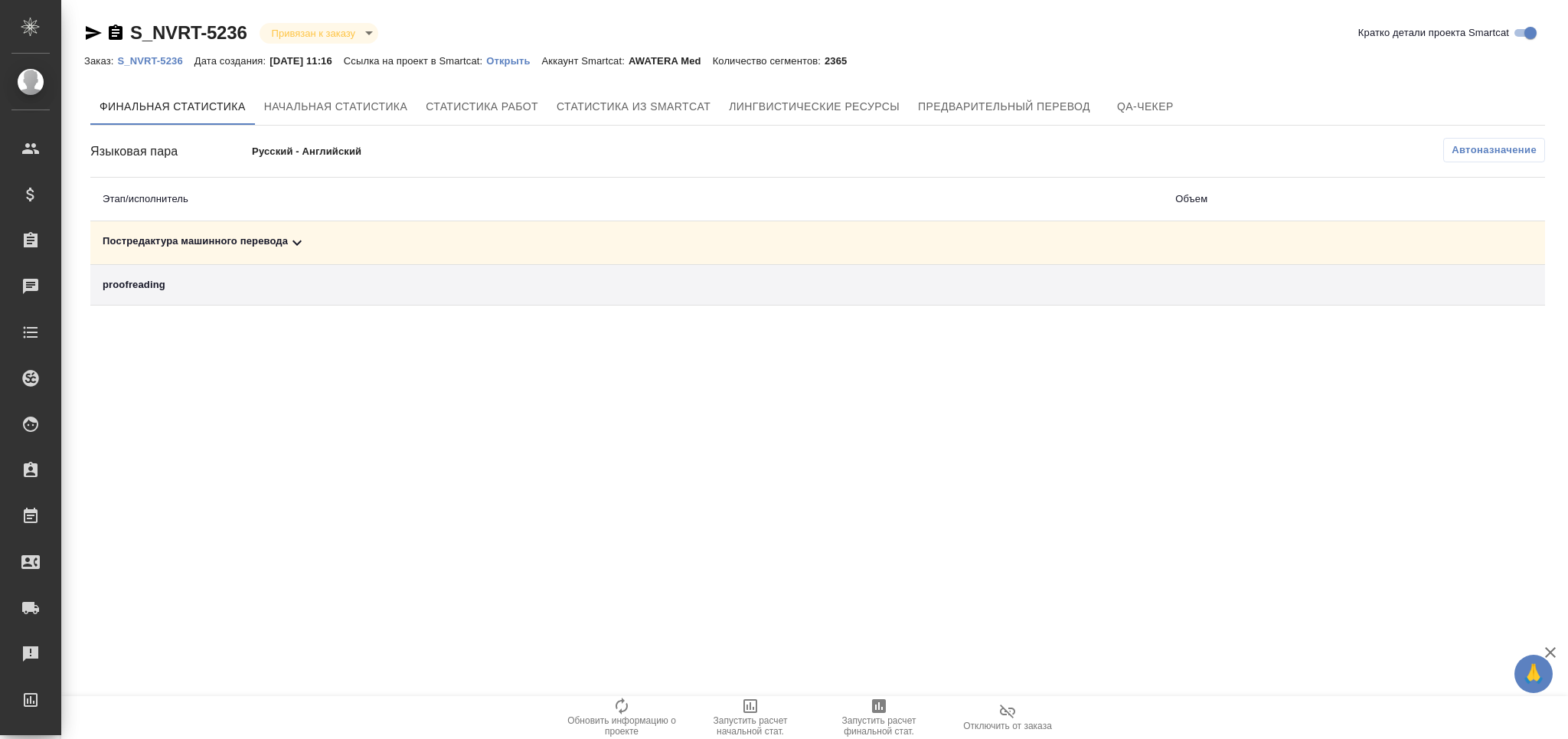
click at [869, 716] on span "Запустить расчет финальной стат." at bounding box center [878, 726] width 110 height 22
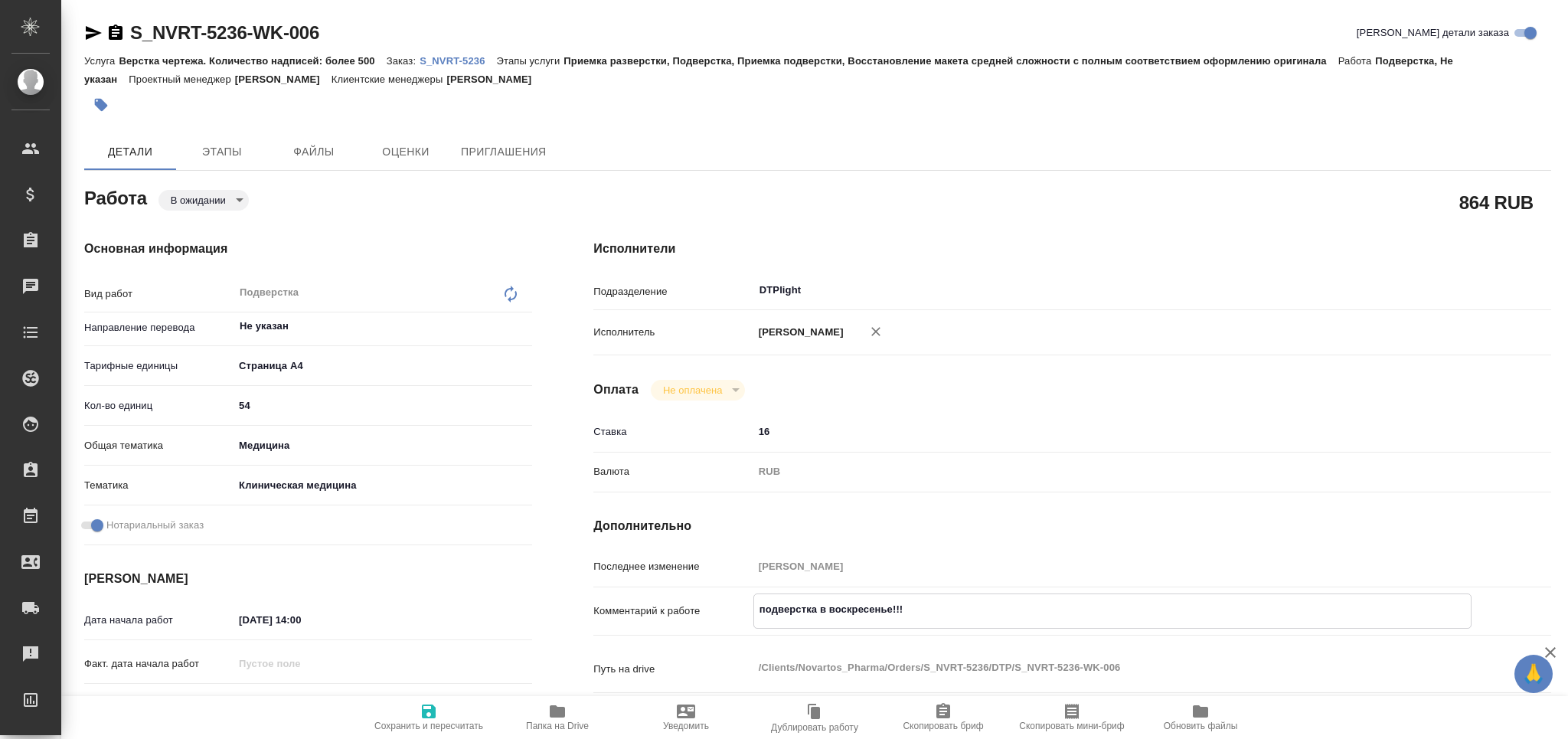
click at [946, 609] on textarea "подверстка в воскресенье!!!" at bounding box center [1113, 609] width 717 height 26
paste textarea "https://drive.awatera.com/apps/files/?dir=/Shares/Novartos_Pharma/Orders/S_NVRT…"
type textarea "подверстка в воскресенье!!! перевод https://drive.awatera.com/apps/files/?dir=/…"
click at [422, 707] on icon "button" at bounding box center [428, 711] width 14 height 14
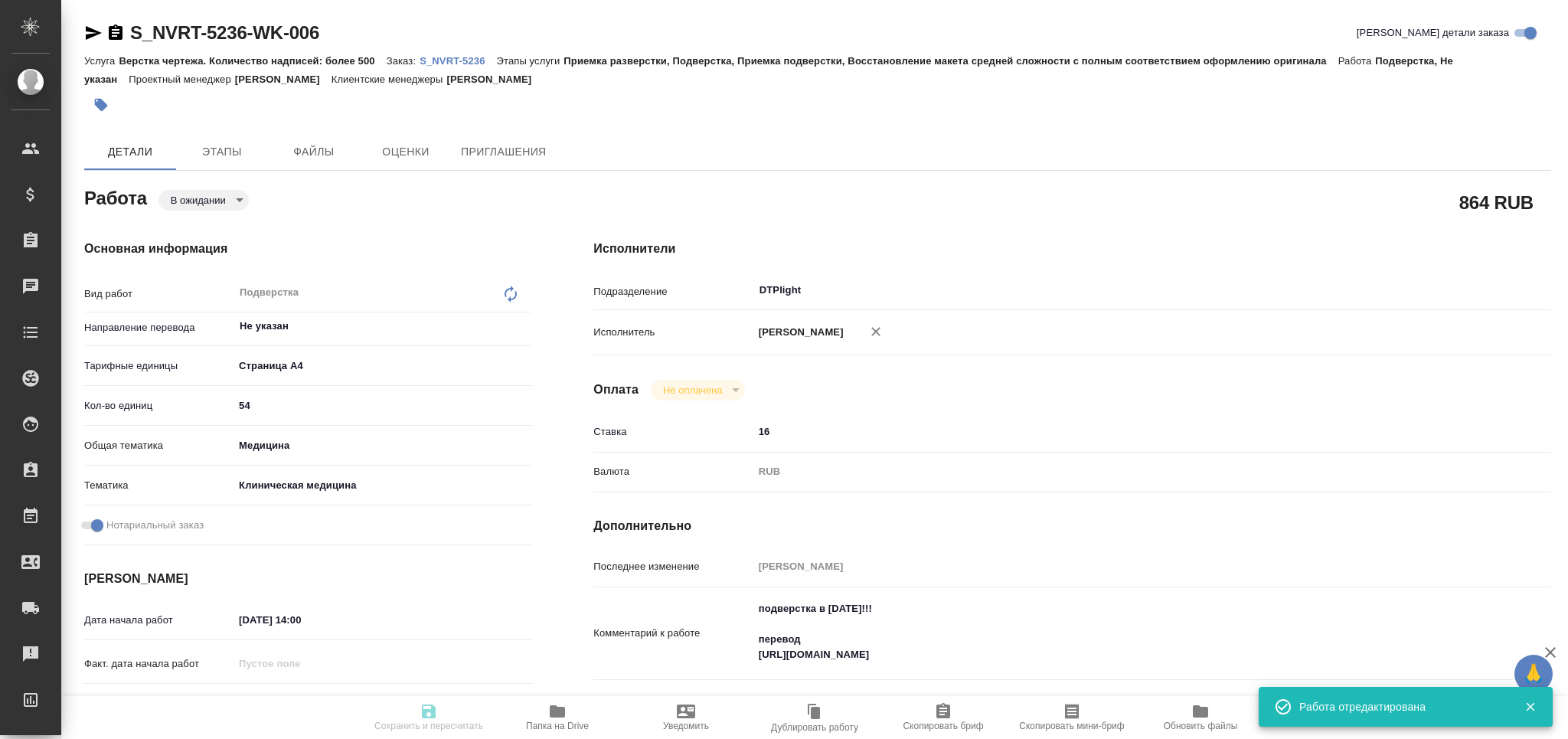
type input "pending"
type input "Не указан"
type input "5f036ec4e16dec2d6b59c8ff"
type input "54"
type input "med"
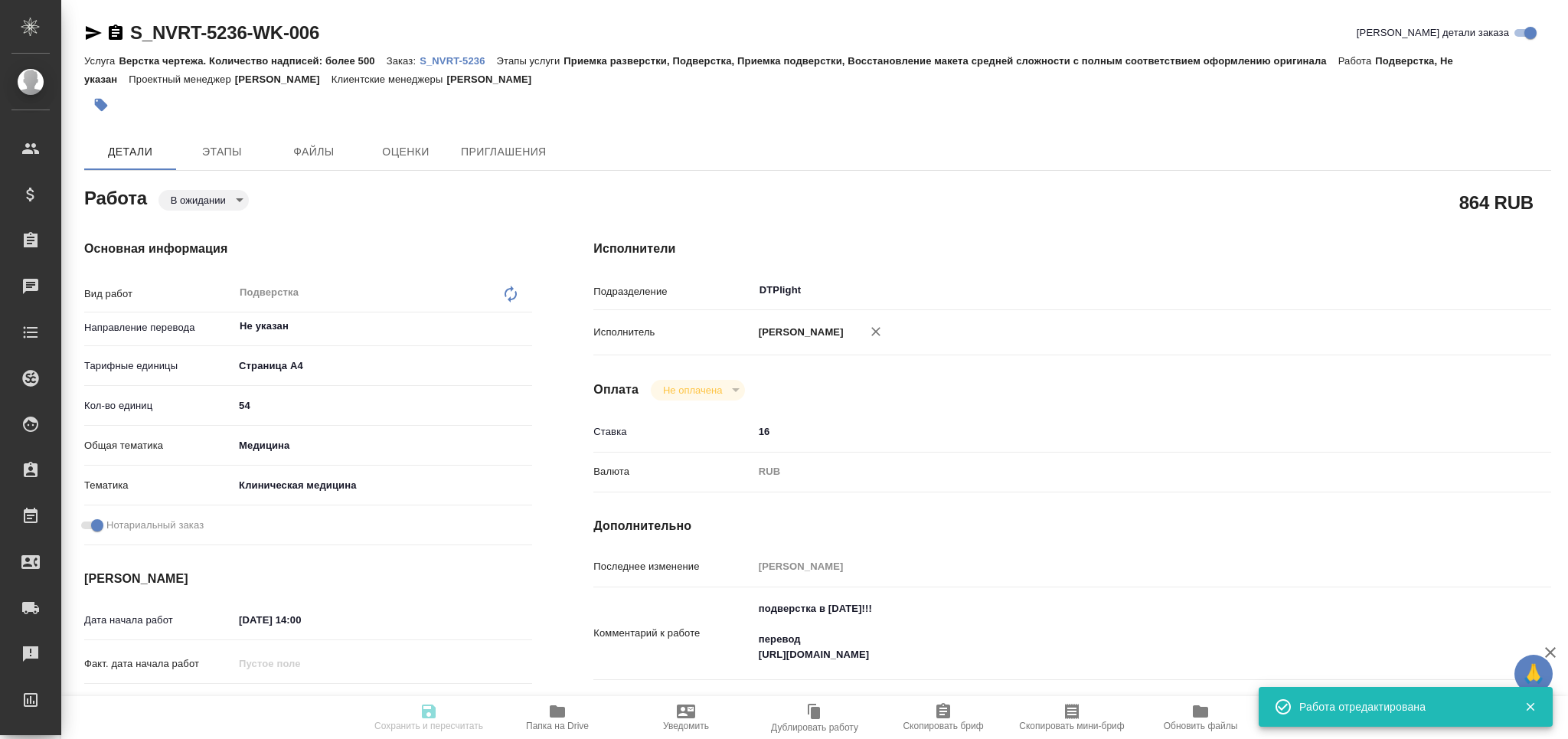
type input "6012b22f65f4b37c408fd6e5"
checkbox input "true"
type input "05.10.2025 14:00"
type input "06.10.2025 09:00"
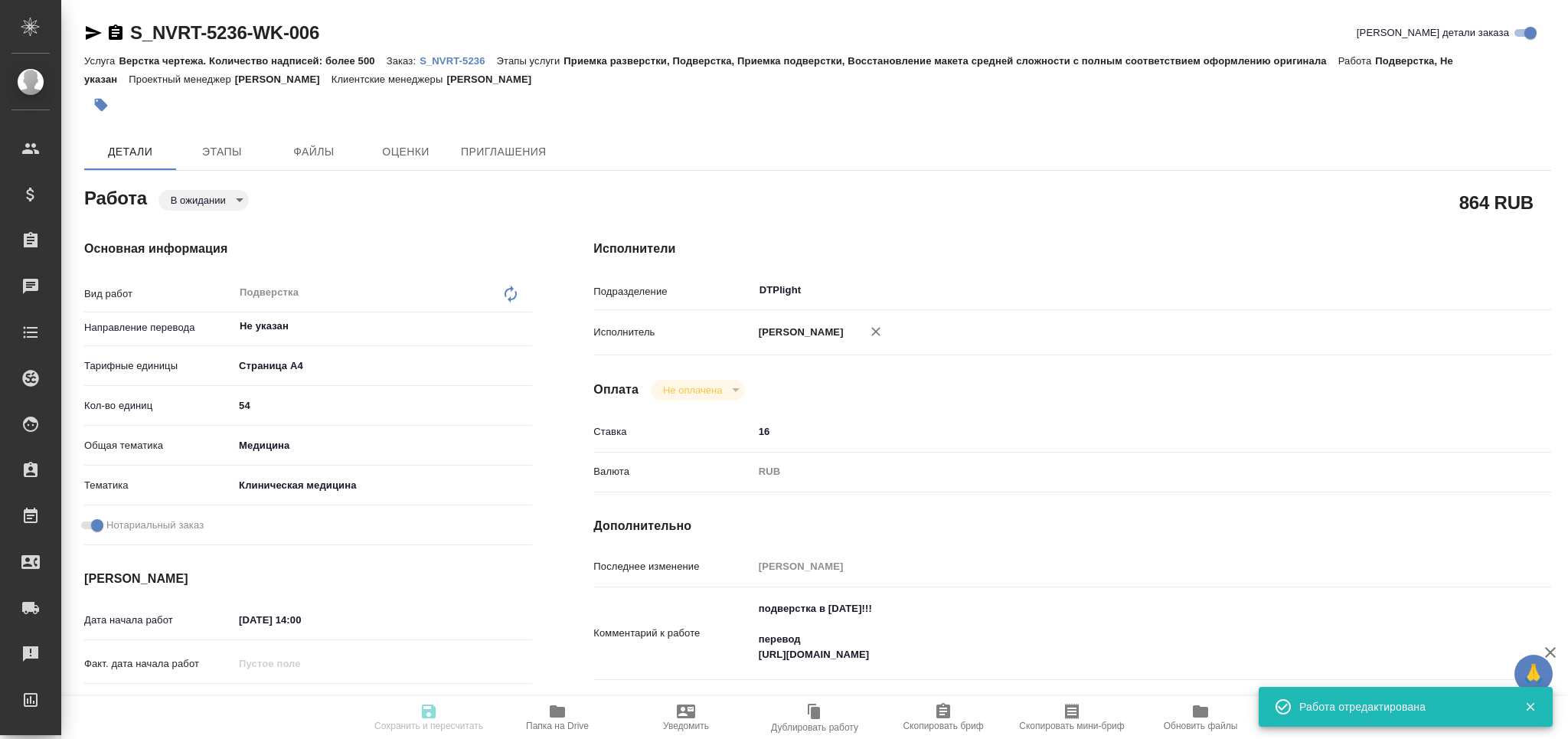
type input "DTPlight"
type input "notPayed"
type input "16"
type input "RUB"
type input "[PERSON_NAME]"
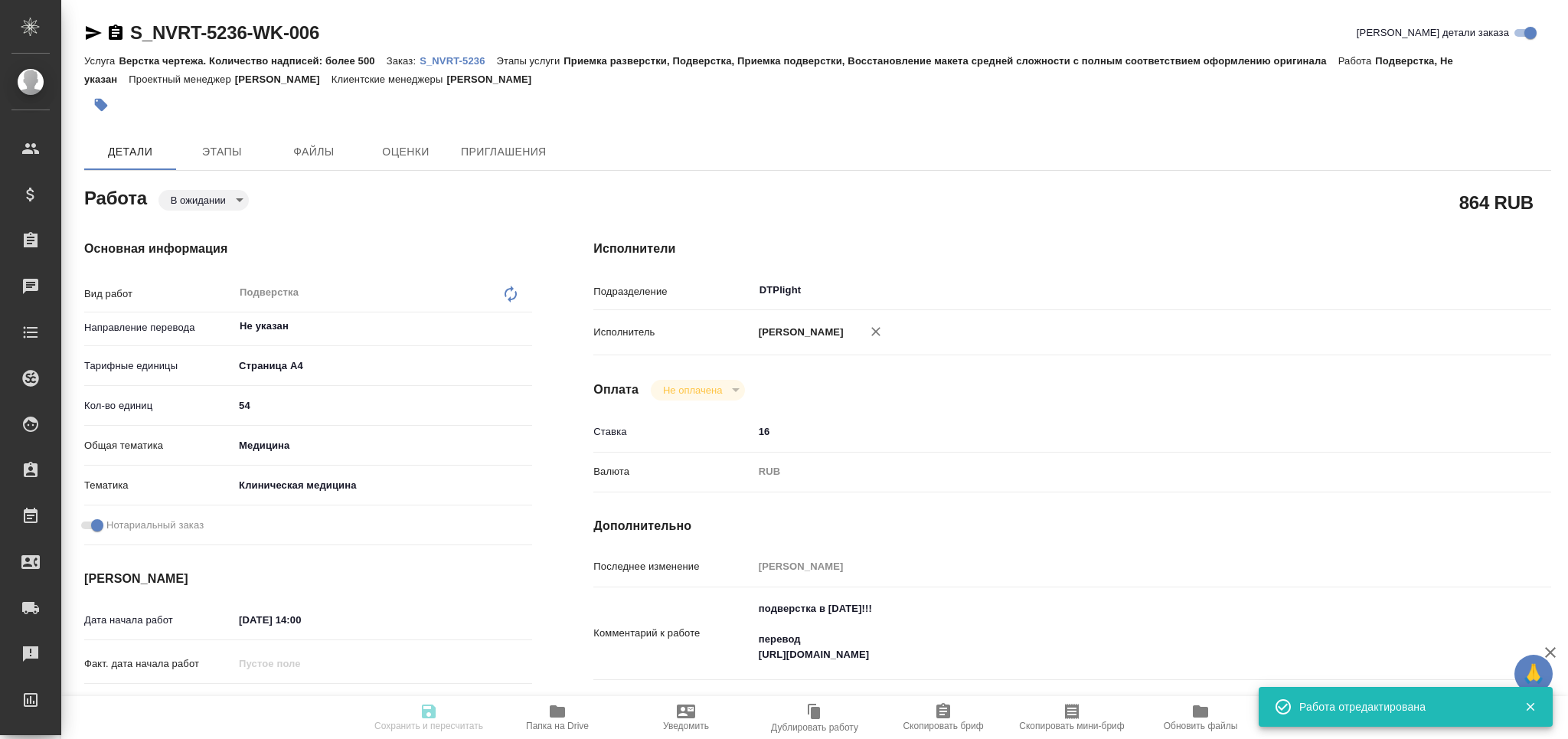
type input "S_NVRT-5236"
type input "3006498548"
type input "Верстка чертежа. Количество надписей: более 500"
type input "Приемка разверстки, Подверстка, Приемка подверстки, Восстановление макета средн…"
type input "[PERSON_NAME]"
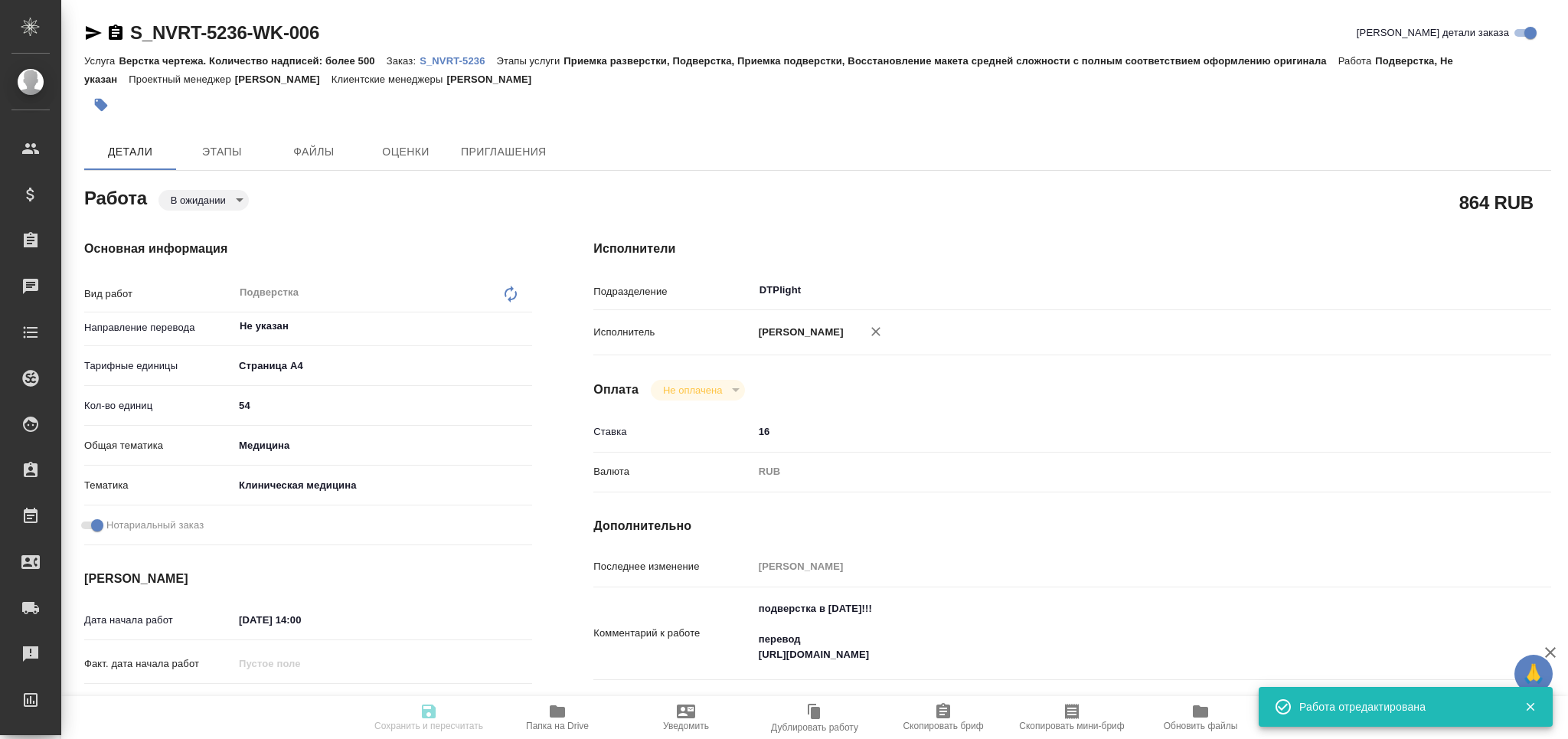
type input "[PERSON_NAME]"
type input "/Clients/Novartos_Pharma/Orders/S_NVRT-5236"
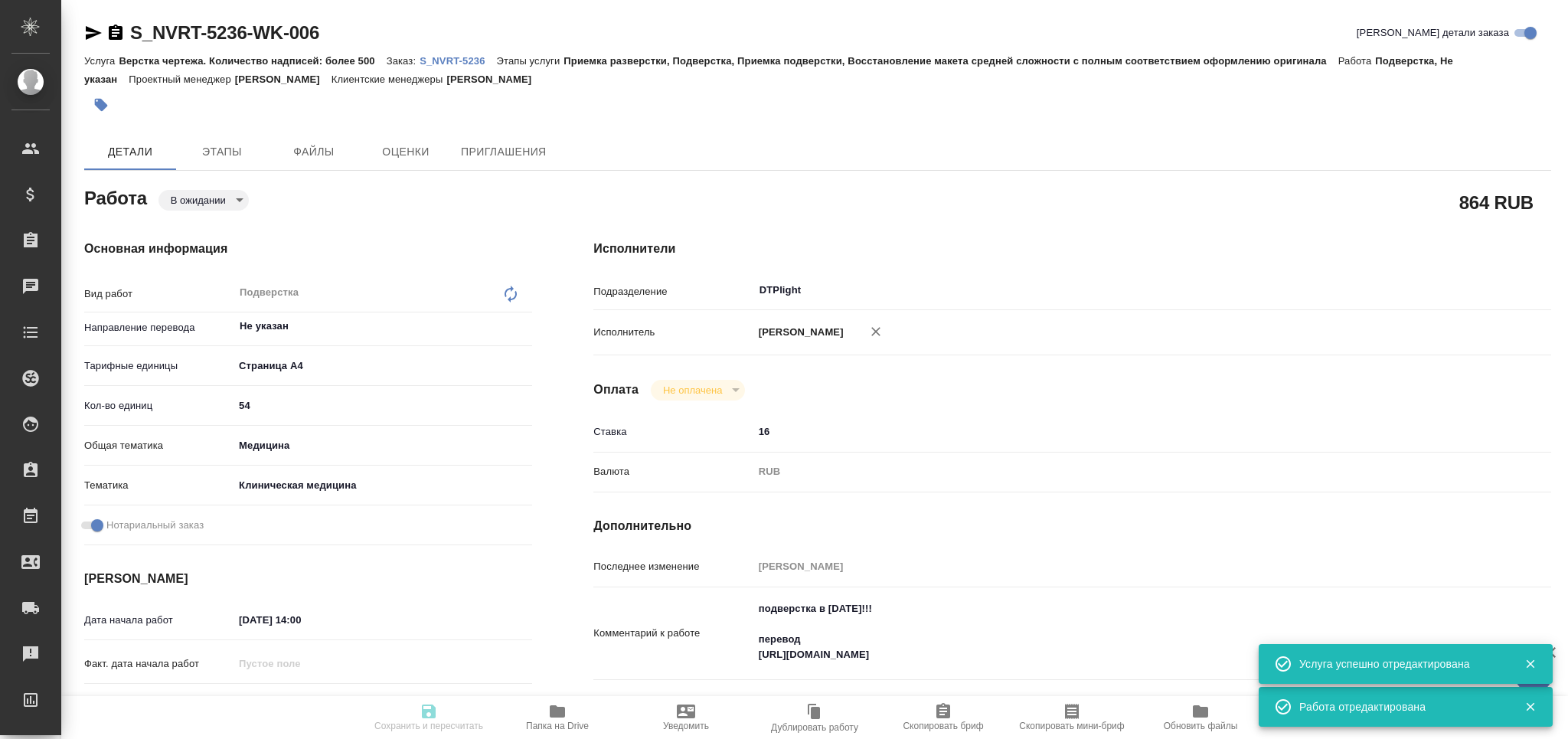
type input "pending"
type input "Не указан"
type input "5f036ec4e16dec2d6b59c8ff"
type input "54"
type input "med"
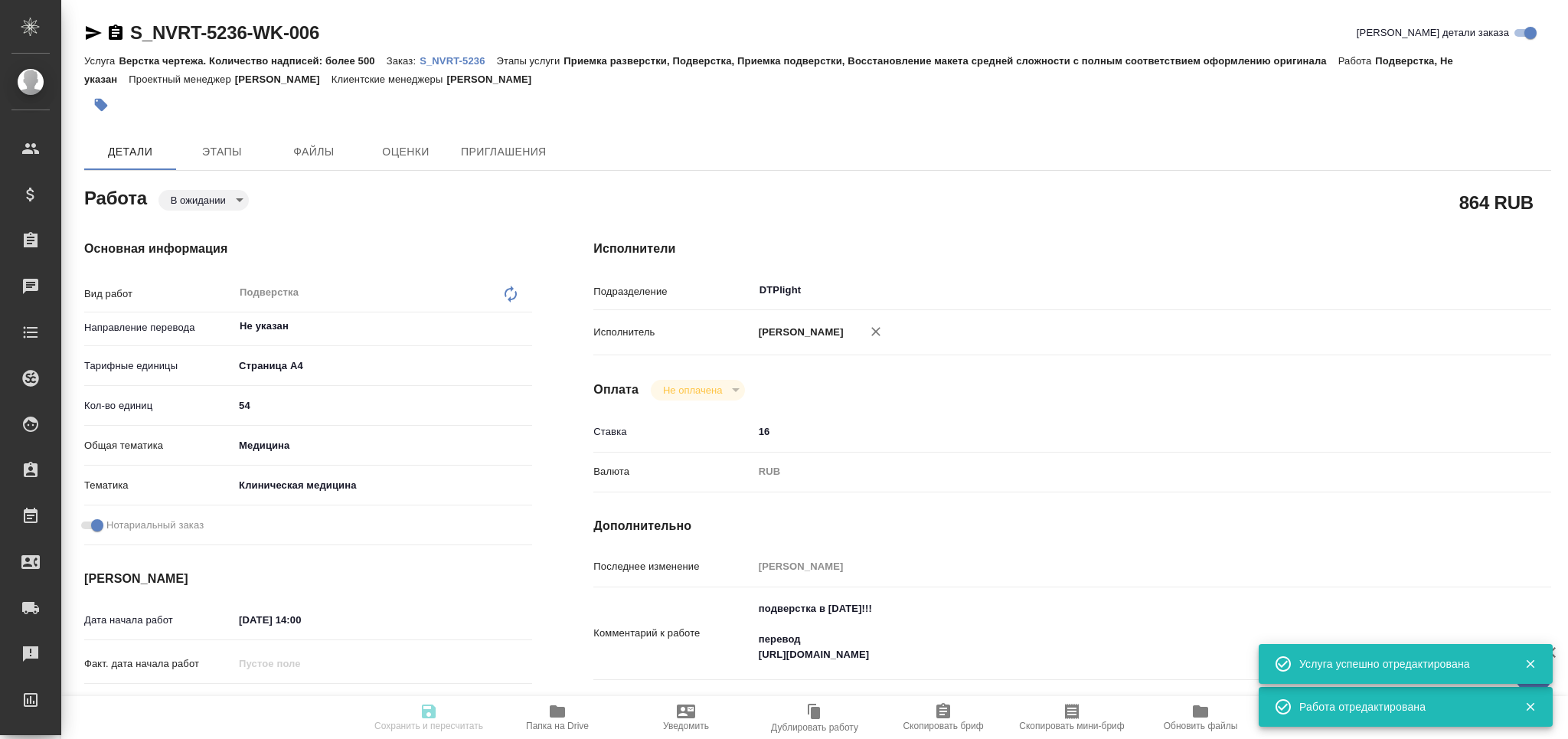
type input "6012b22f65f4b37c408fd6e5"
checkbox input "true"
type input "05.10.2025 14:00"
type input "06.10.2025 09:00"
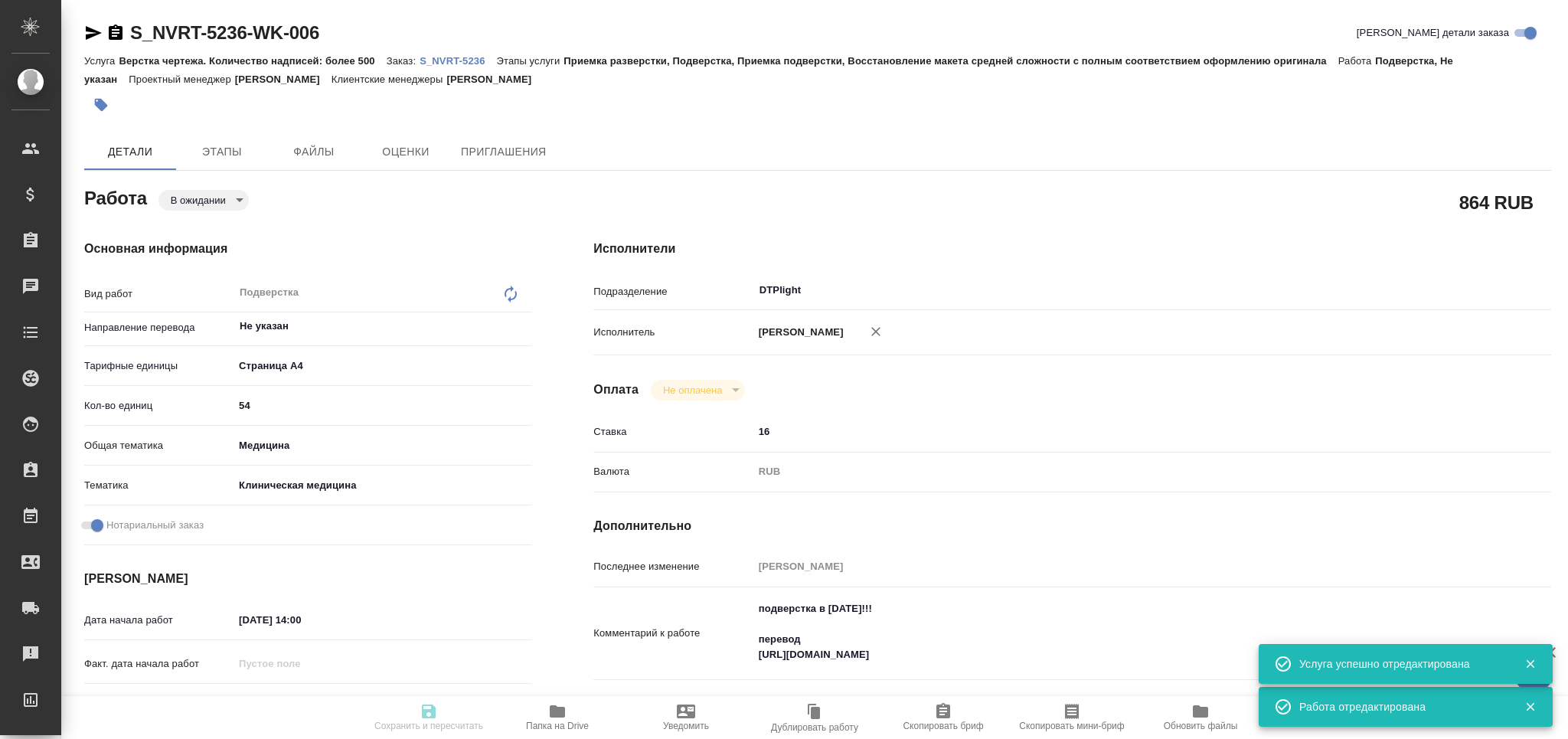
type input "DTPlight"
type input "notPayed"
type input "16"
type input "RUB"
type input "[PERSON_NAME]"
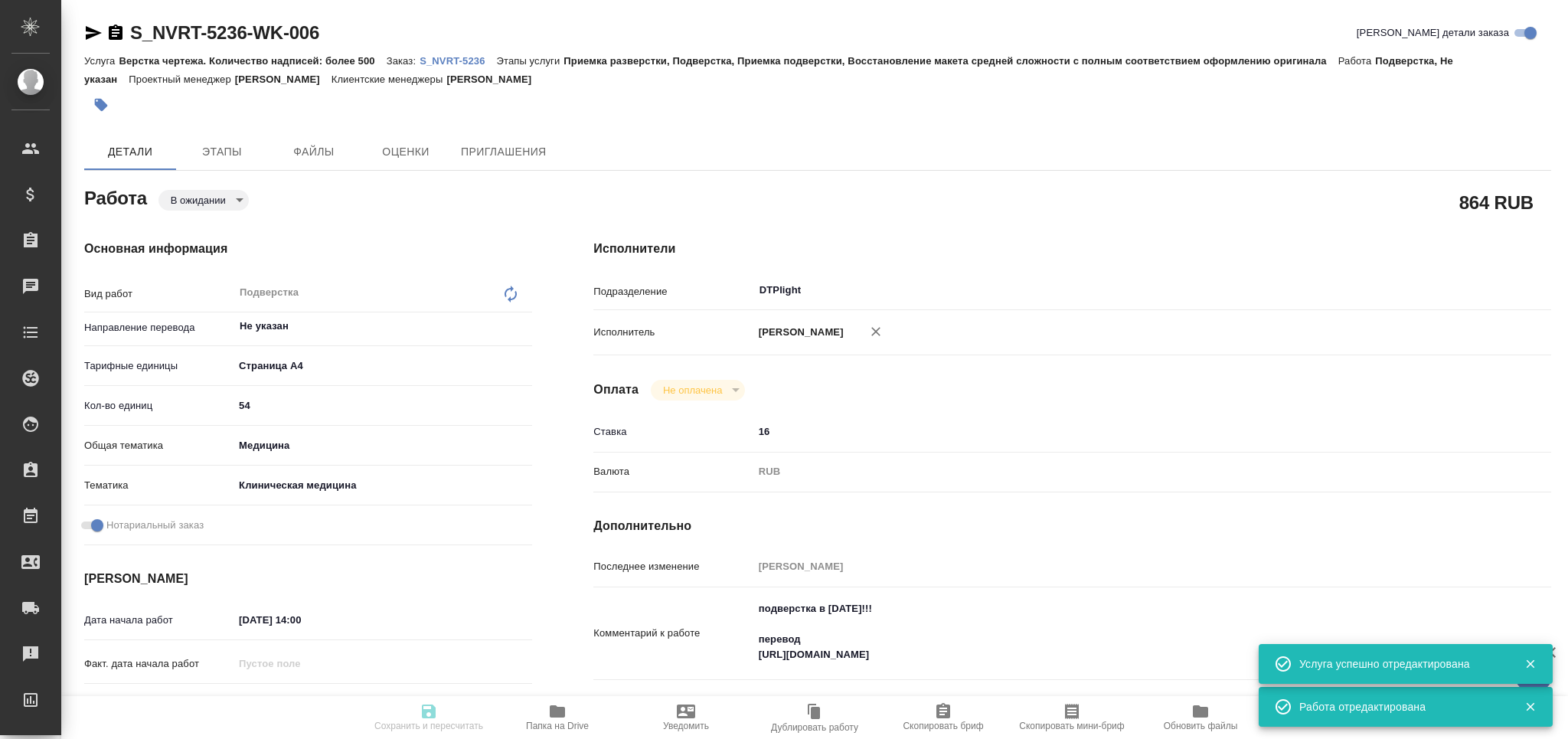
type input "S_NVRT-5236"
type input "3006498548"
type input "Верстка чертежа. Количество надписей: более 500"
type input "Приемка разверстки, Подверстка, Приемка подверстки, Восстановление макета средн…"
type input "[PERSON_NAME]"
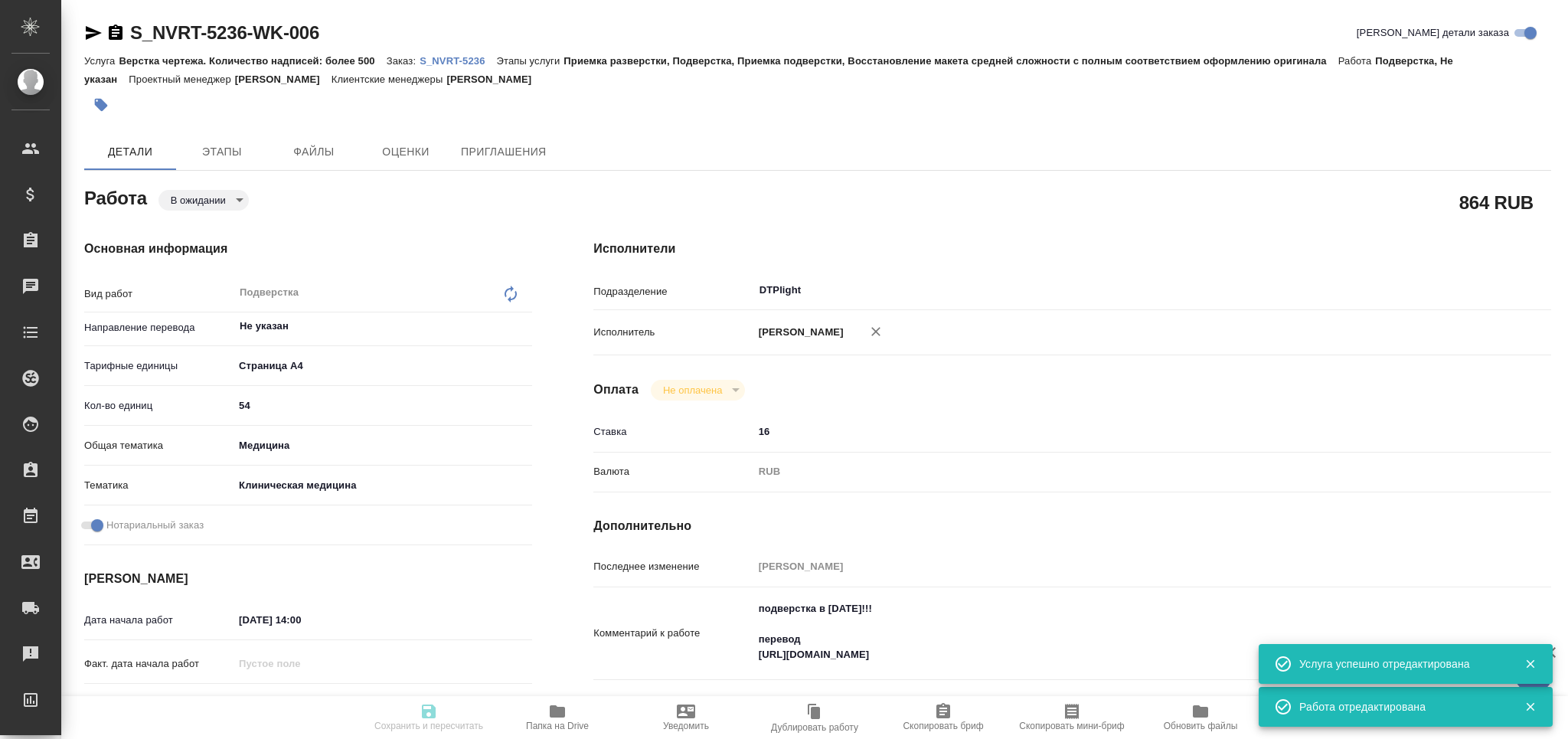
type input "[PERSON_NAME]"
type input "/Clients/Novartos_Pharma/Orders/S_NVRT-5236"
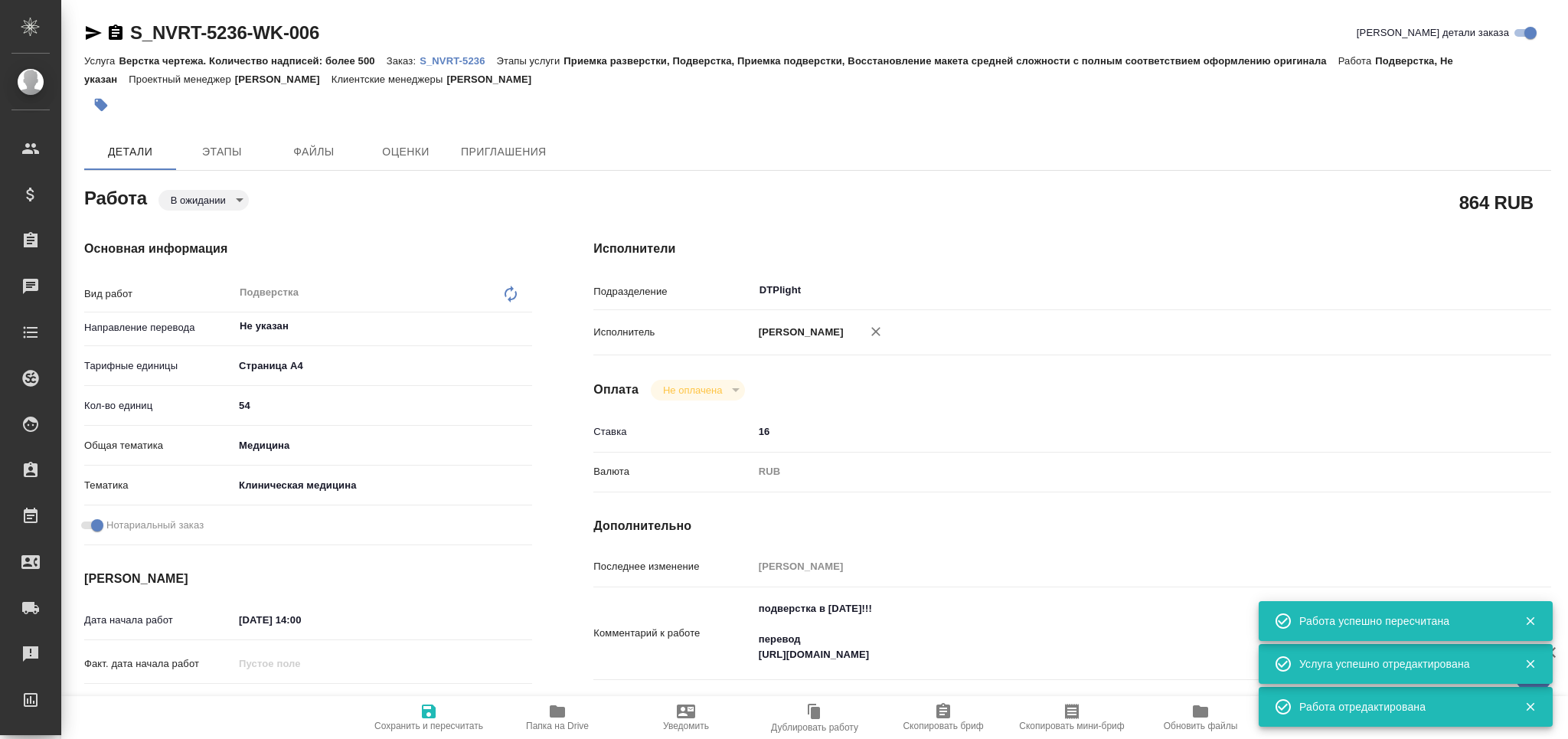
click at [172, 201] on body "🙏 .cls-1 fill:#fff; AWATERA Grabko Mariya Клиенты Спецификации Заказы 0 Чаты To…" at bounding box center [784, 370] width 1568 height 739
click at [191, 224] on button "Готов к работе" at bounding box center [209, 225] width 77 height 16
type textarea "x"
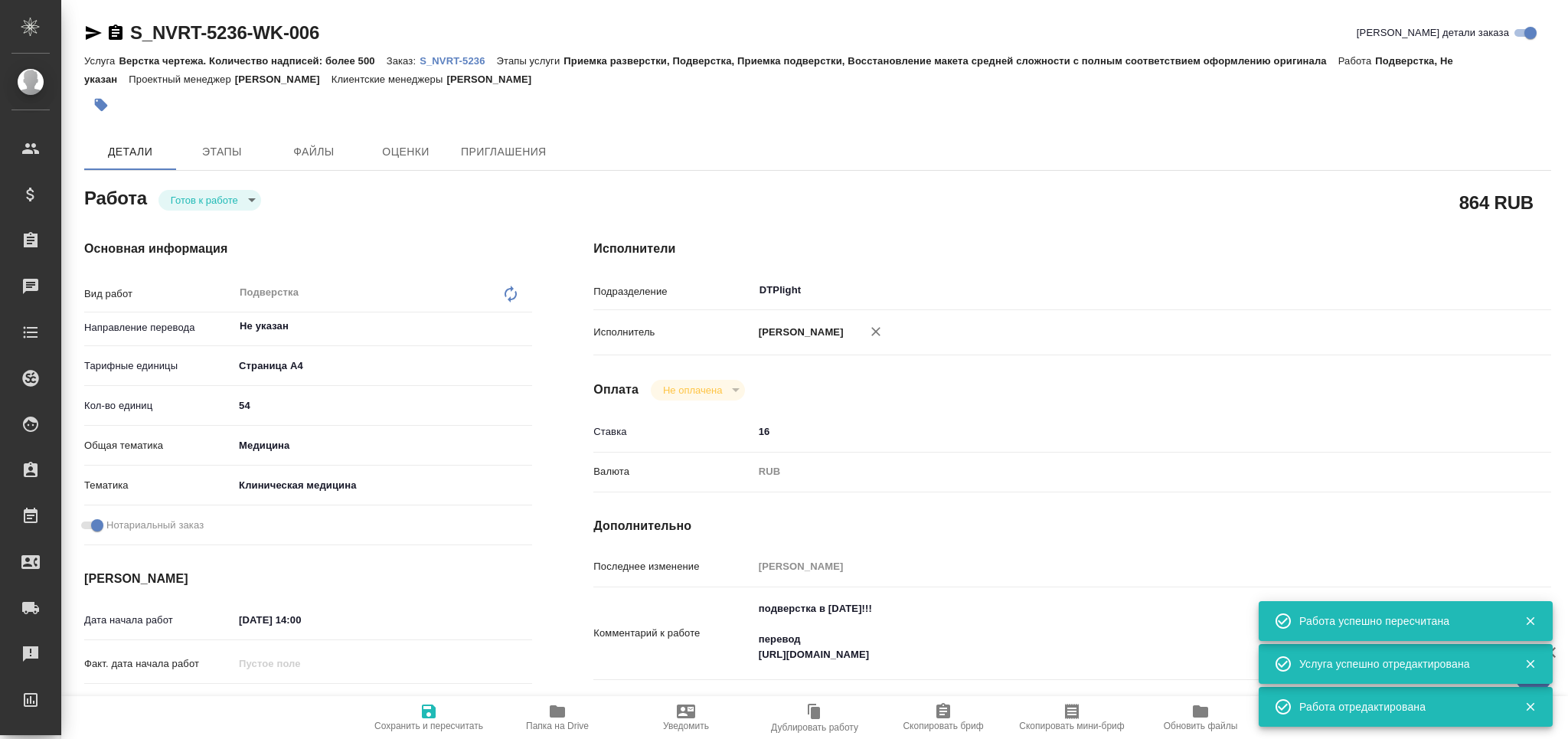
type textarea "x"
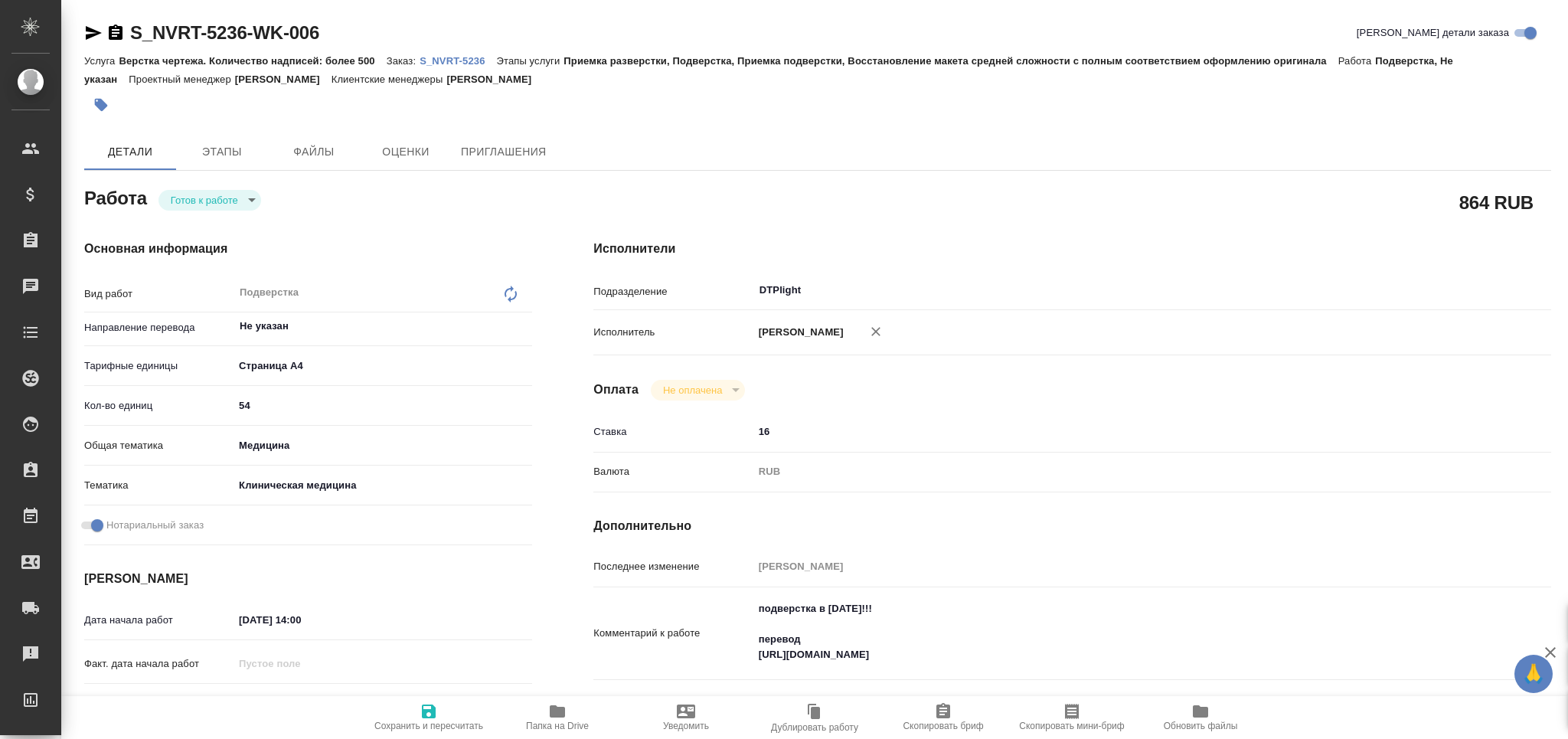
type textarea "x"
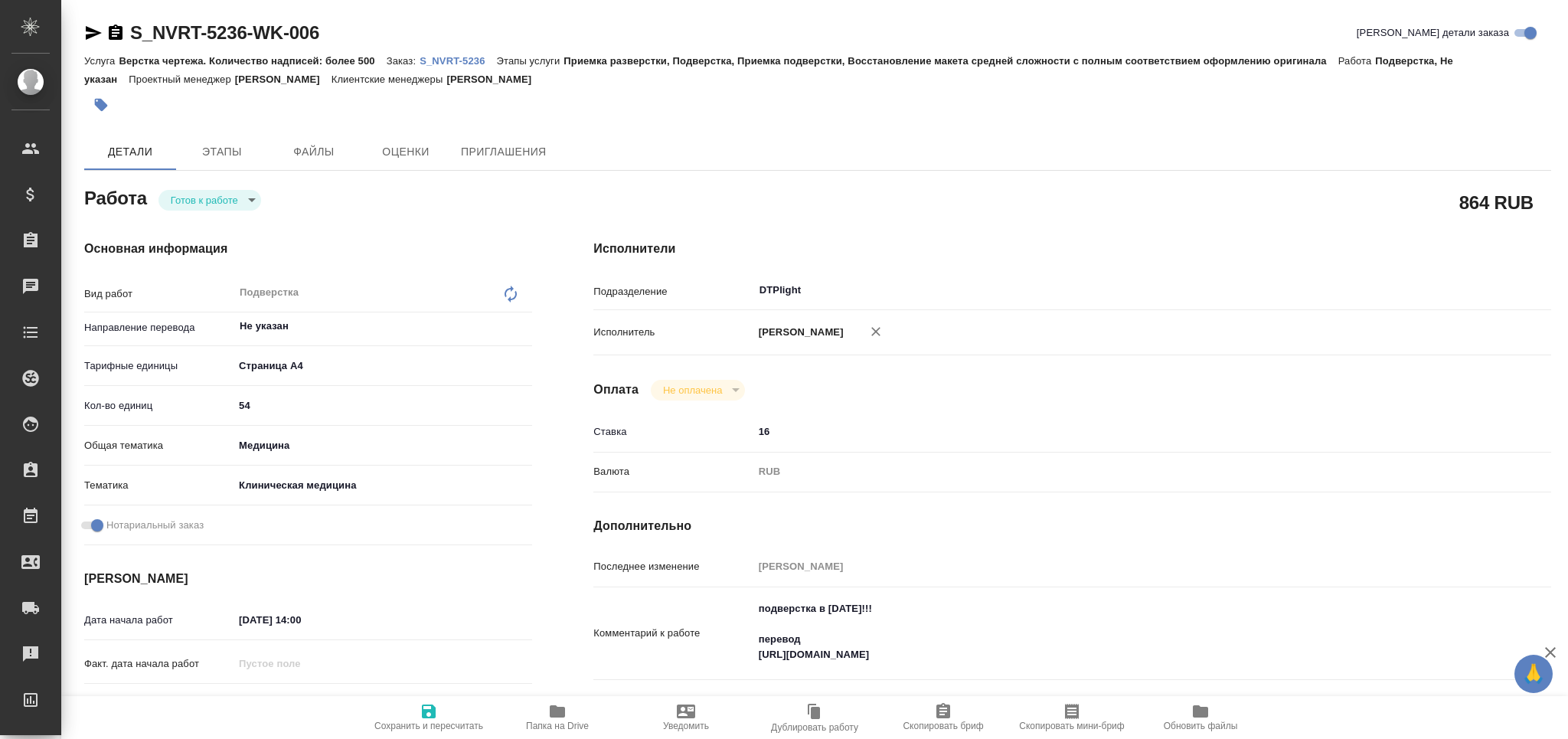
click at [93, 32] on icon "button" at bounding box center [93, 33] width 18 height 18
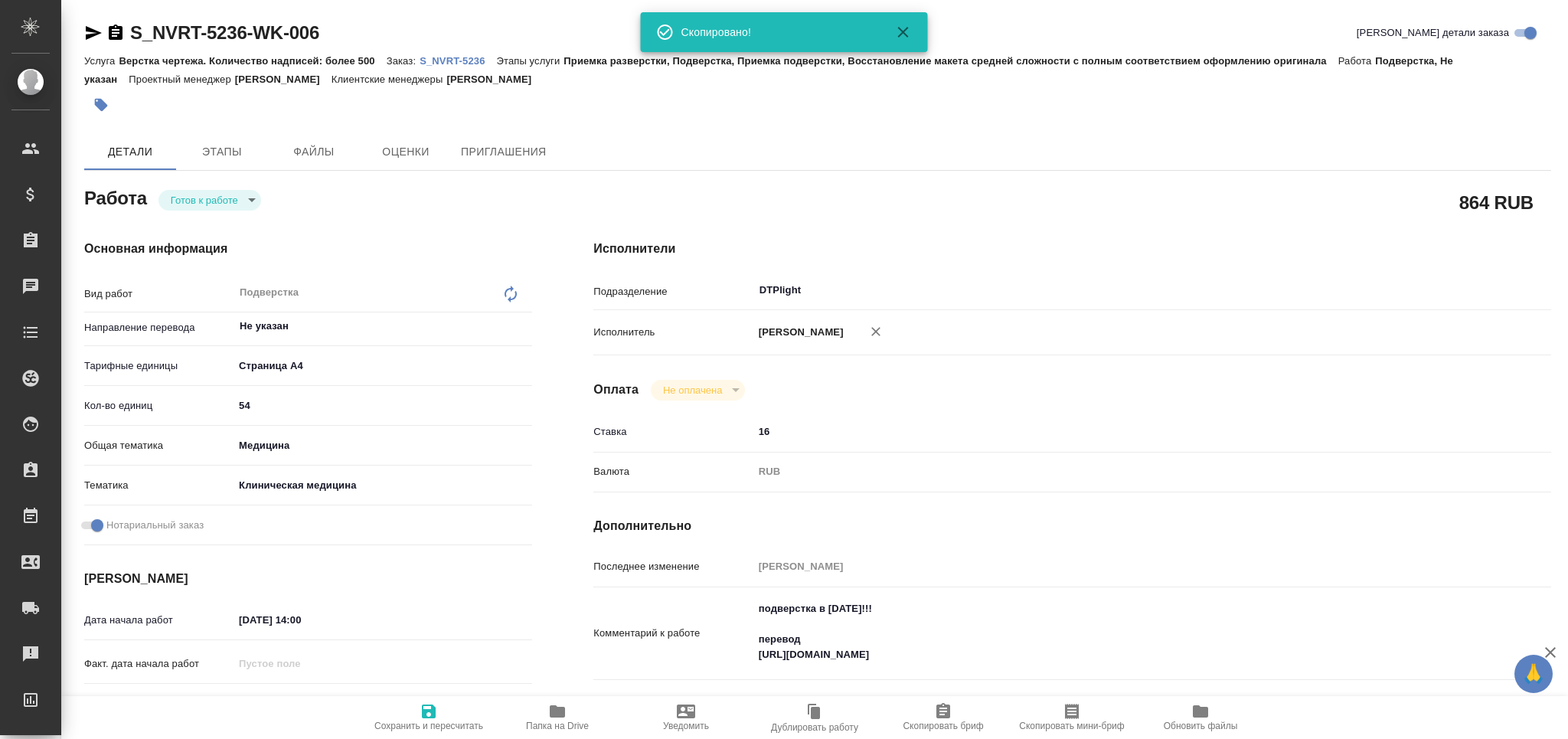
type textarea "x"
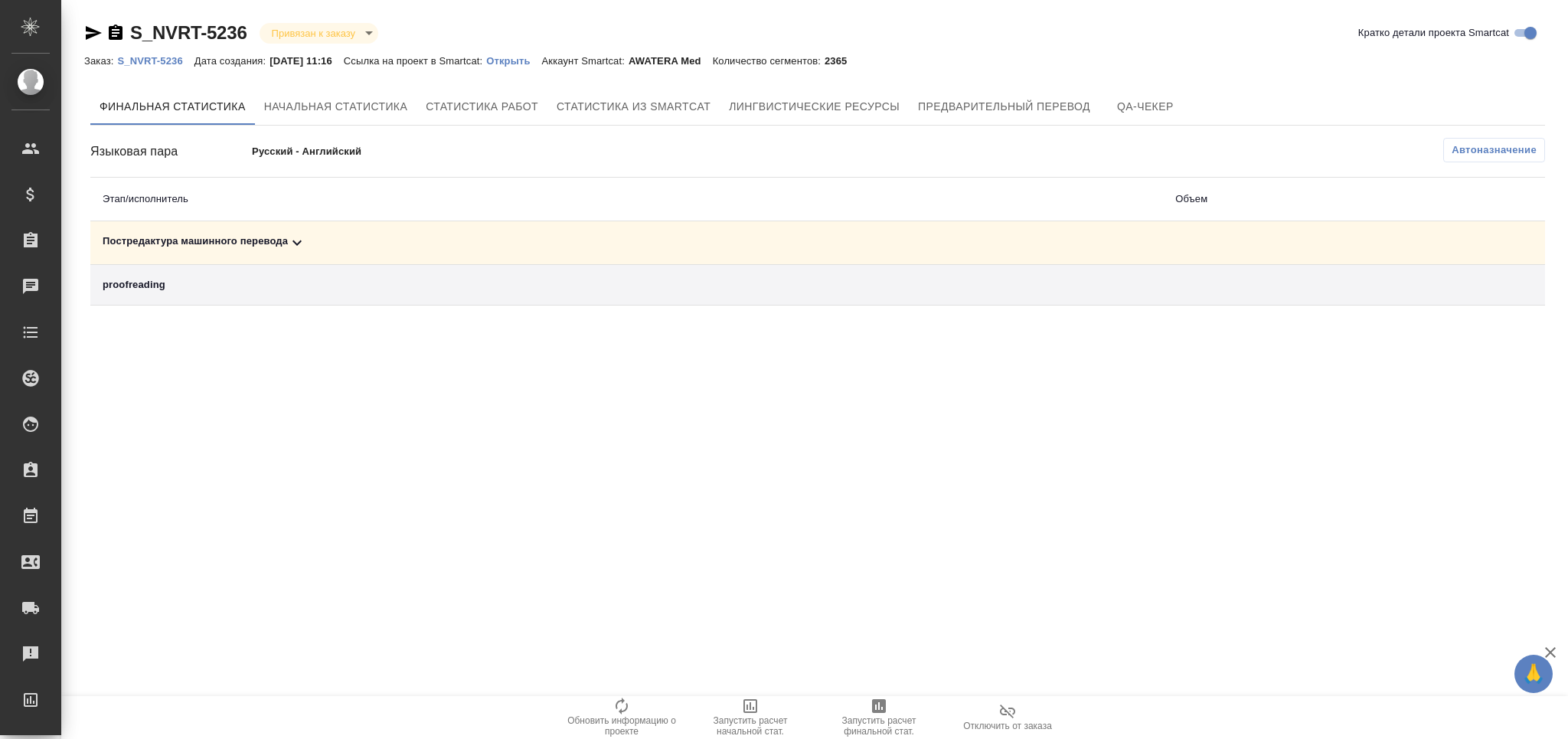
click at [288, 244] on icon at bounding box center [297, 243] width 18 height 18
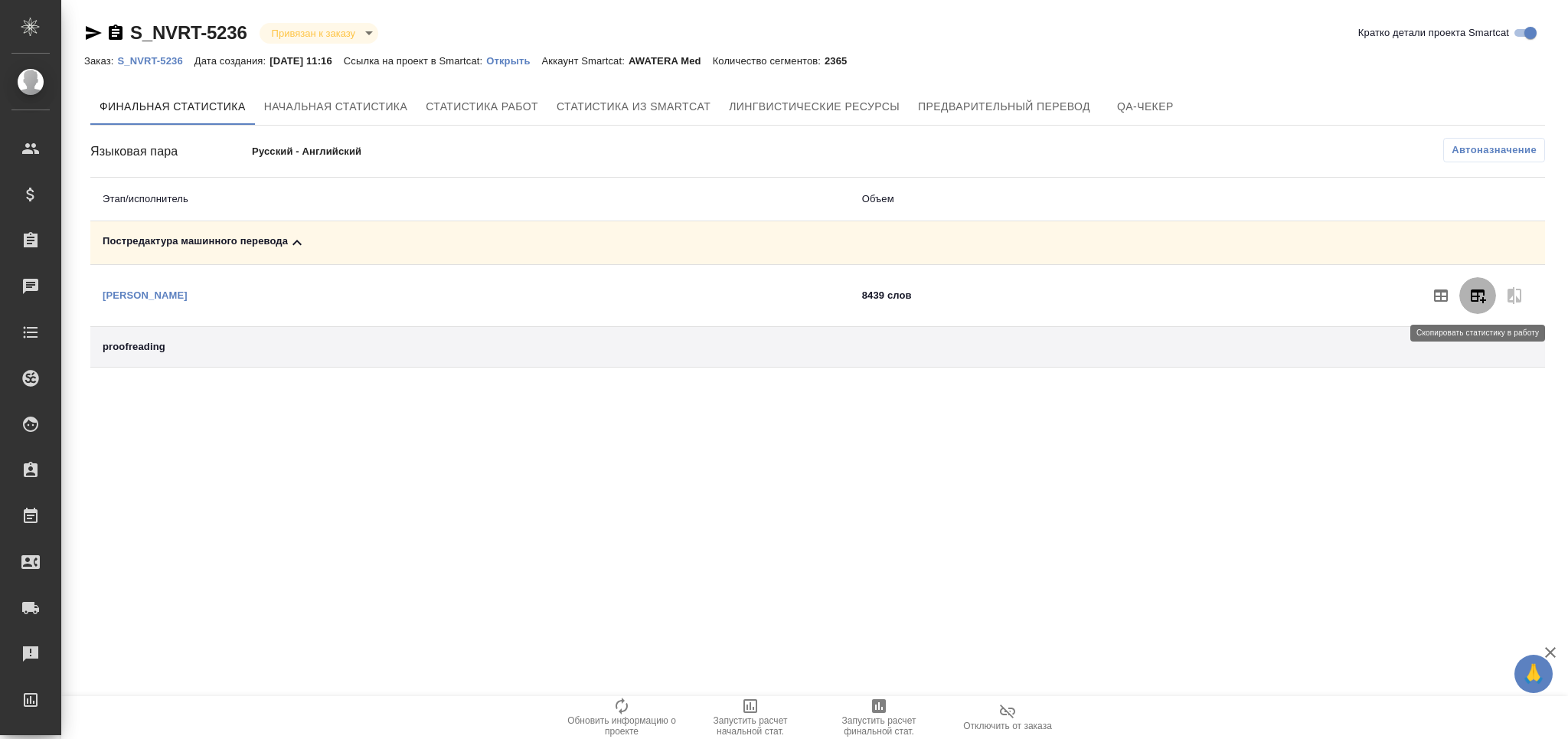
click at [1480, 300] on icon "button" at bounding box center [1478, 296] width 18 height 18
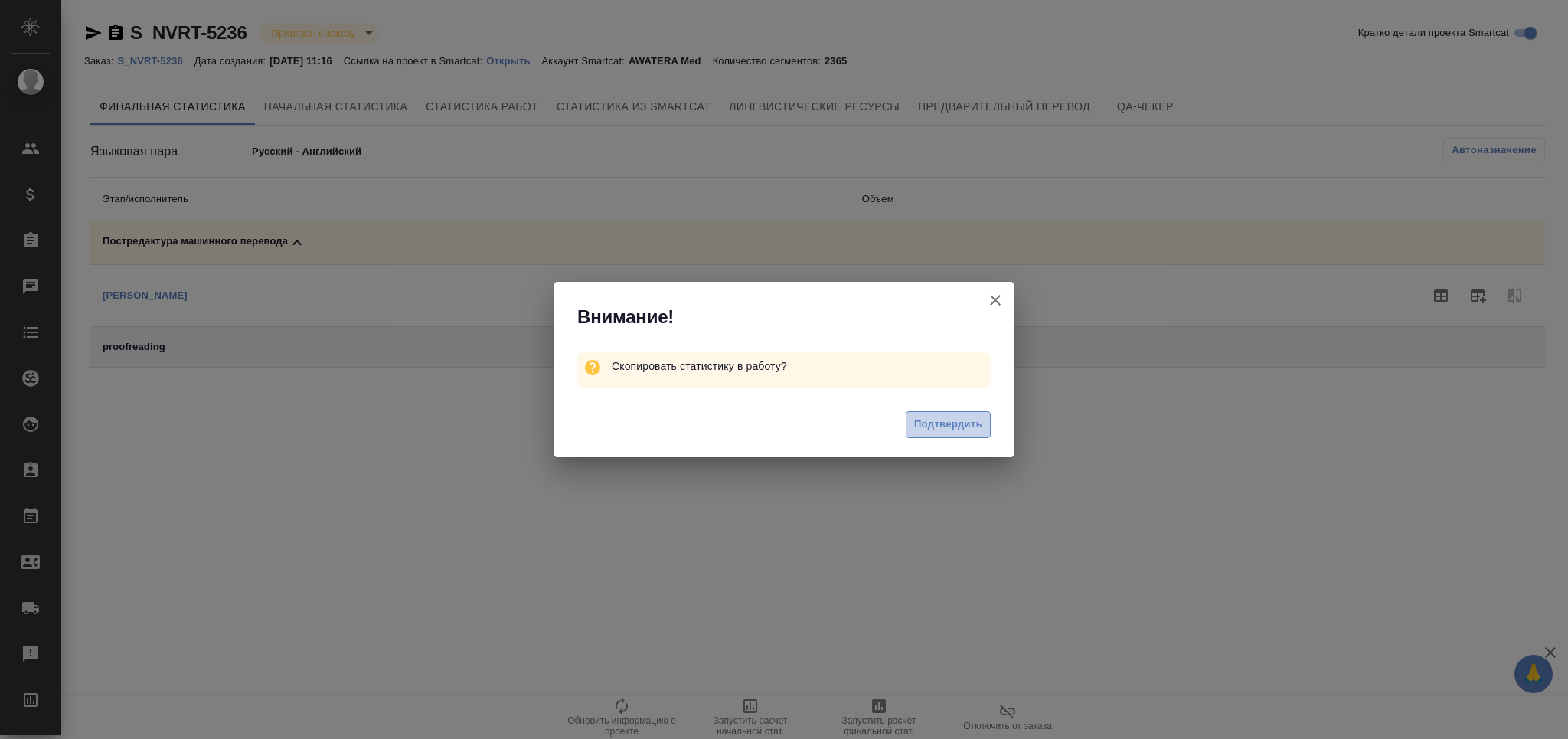
click at [966, 427] on span "Подтвердить" at bounding box center [948, 424] width 68 height 17
